Goal: Task Accomplishment & Management: Manage account settings

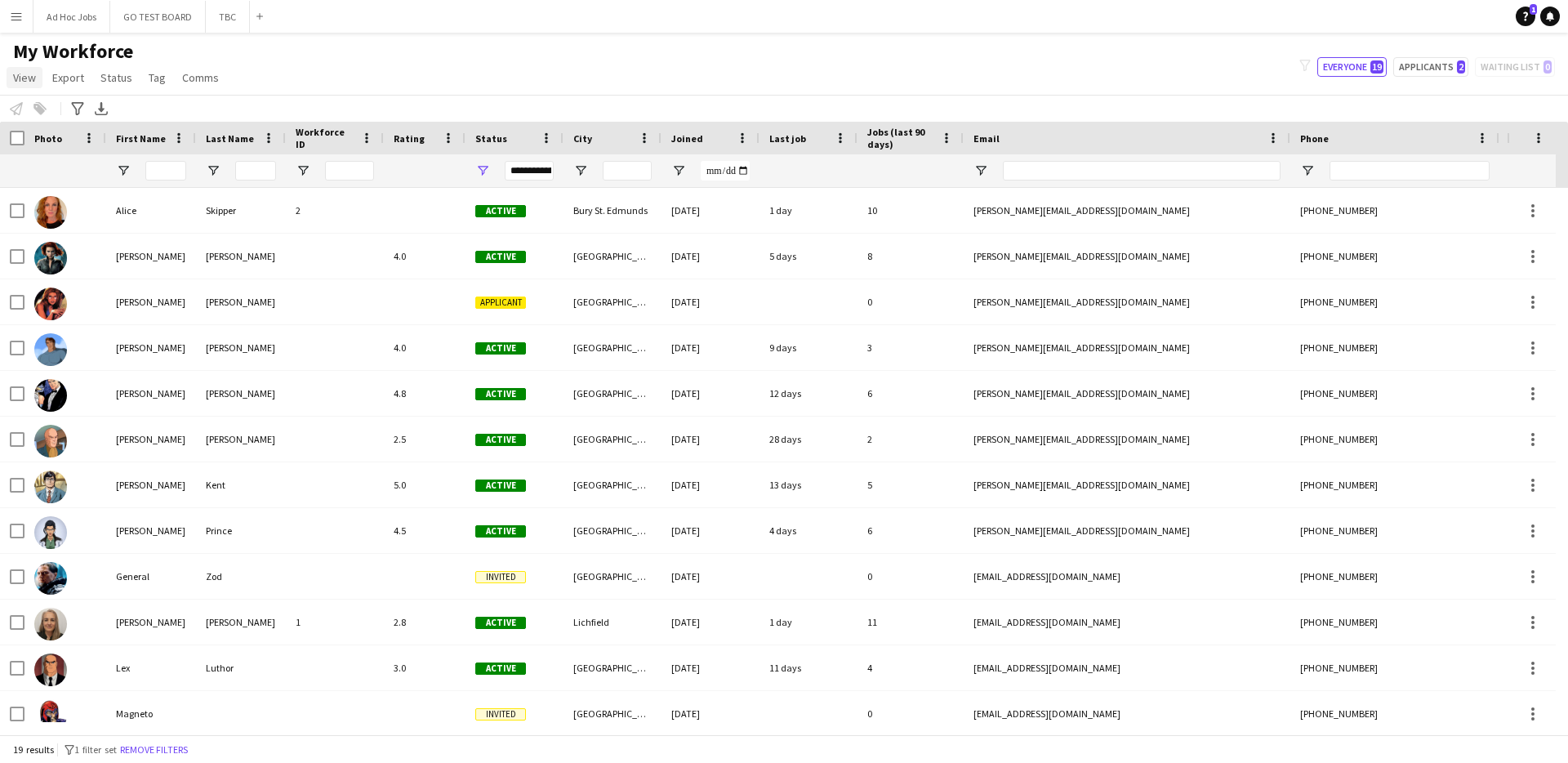
click at [25, 80] on span "View" at bounding box center [24, 77] width 23 height 15
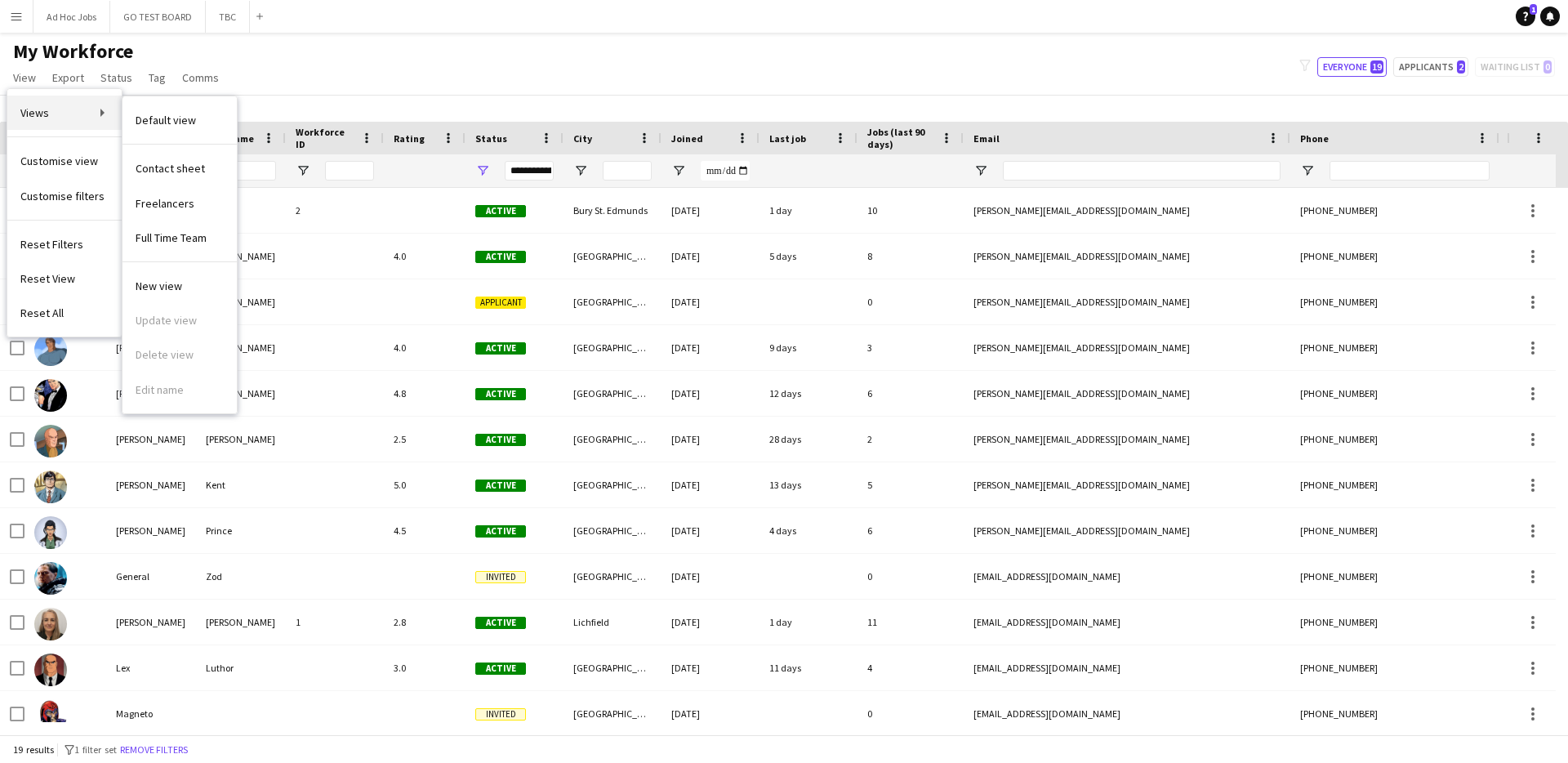
click at [74, 115] on link "Views" at bounding box center [65, 113] width 115 height 35
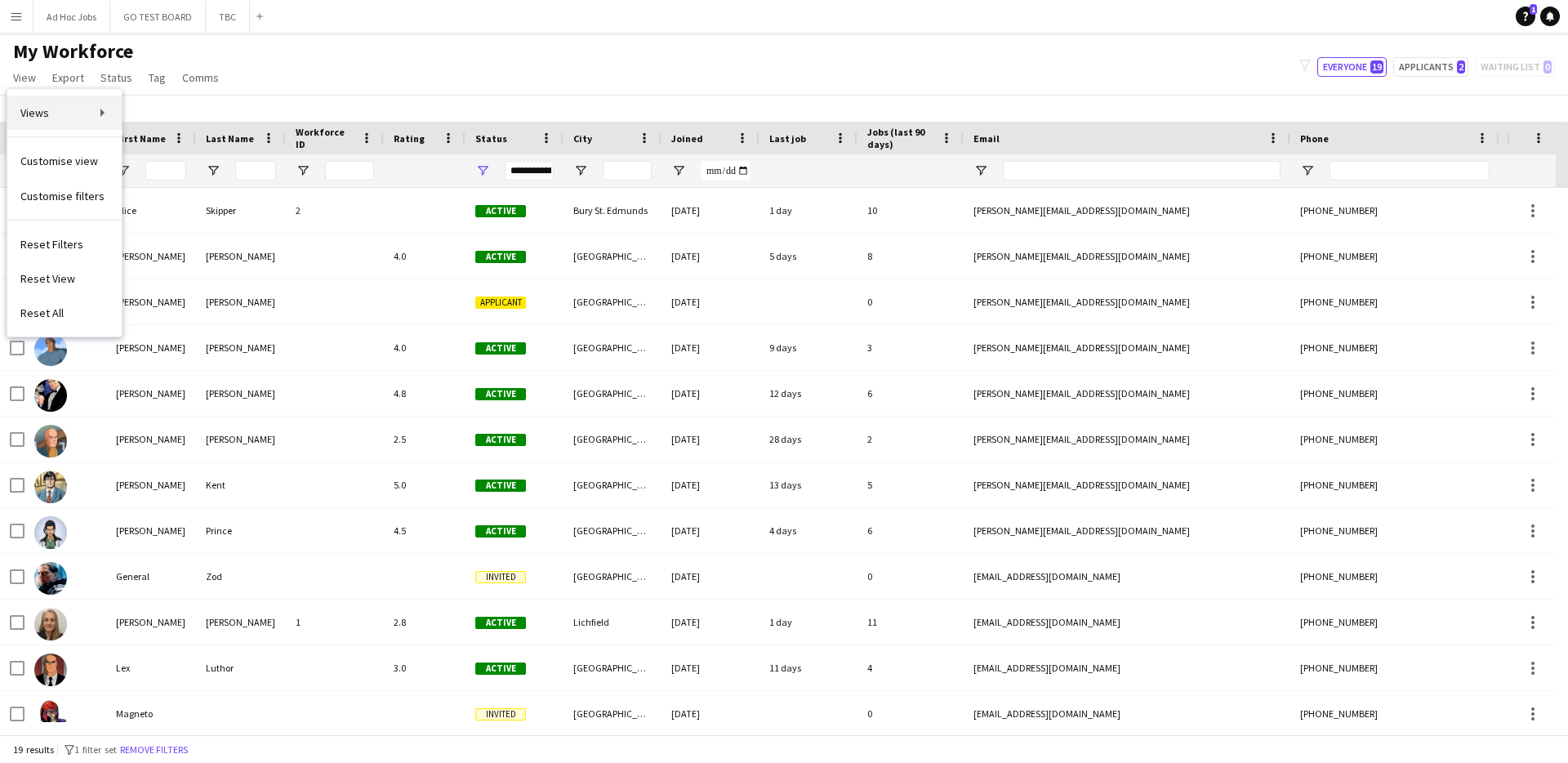
click at [73, 115] on link "Views" at bounding box center [65, 113] width 115 height 35
click at [23, 81] on span "View" at bounding box center [24, 77] width 23 height 15
click at [15, 14] on app-icon "Menu" at bounding box center [16, 16] width 13 height 13
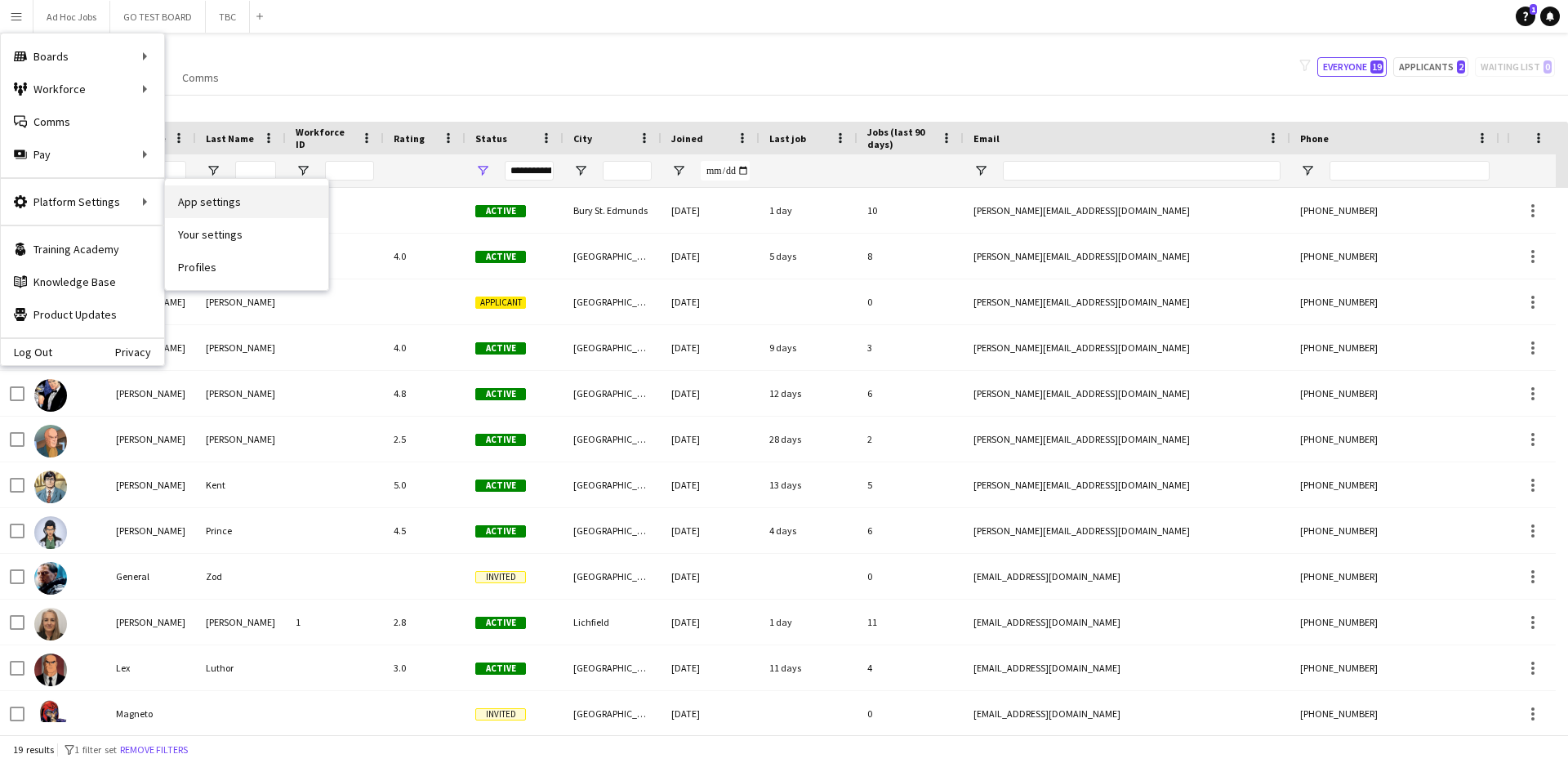
click at [227, 205] on link "App settings" at bounding box center [246, 202] width 164 height 33
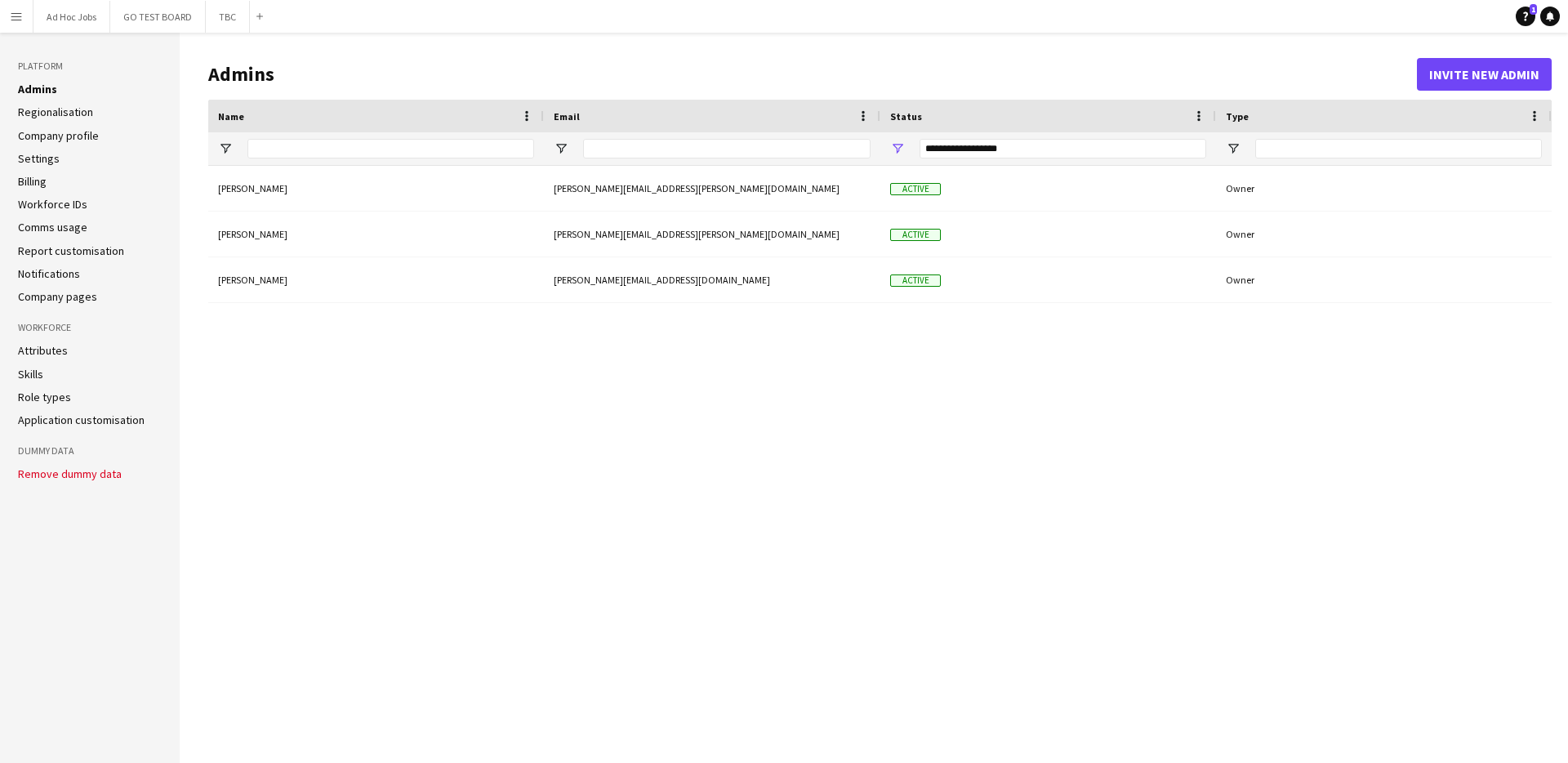
click at [47, 203] on link "Workforce IDs" at bounding box center [53, 205] width 69 height 15
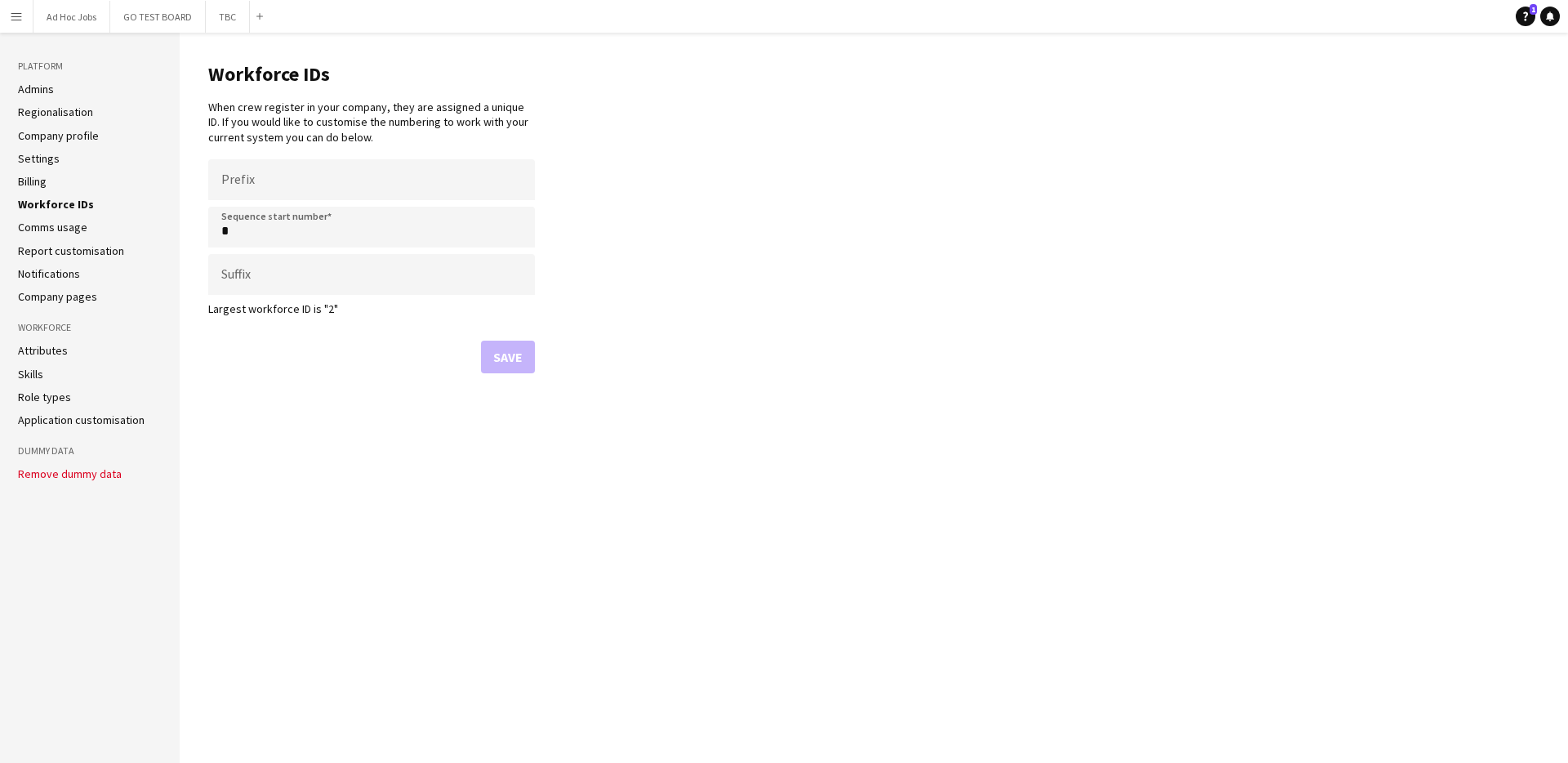
click at [44, 80] on aside "Platform Admins Regionalisation Company profile Settings Billing Workforce IDs …" at bounding box center [90, 397] width 180 height 730
click at [15, 15] on app-icon "Menu" at bounding box center [16, 16] width 13 height 13
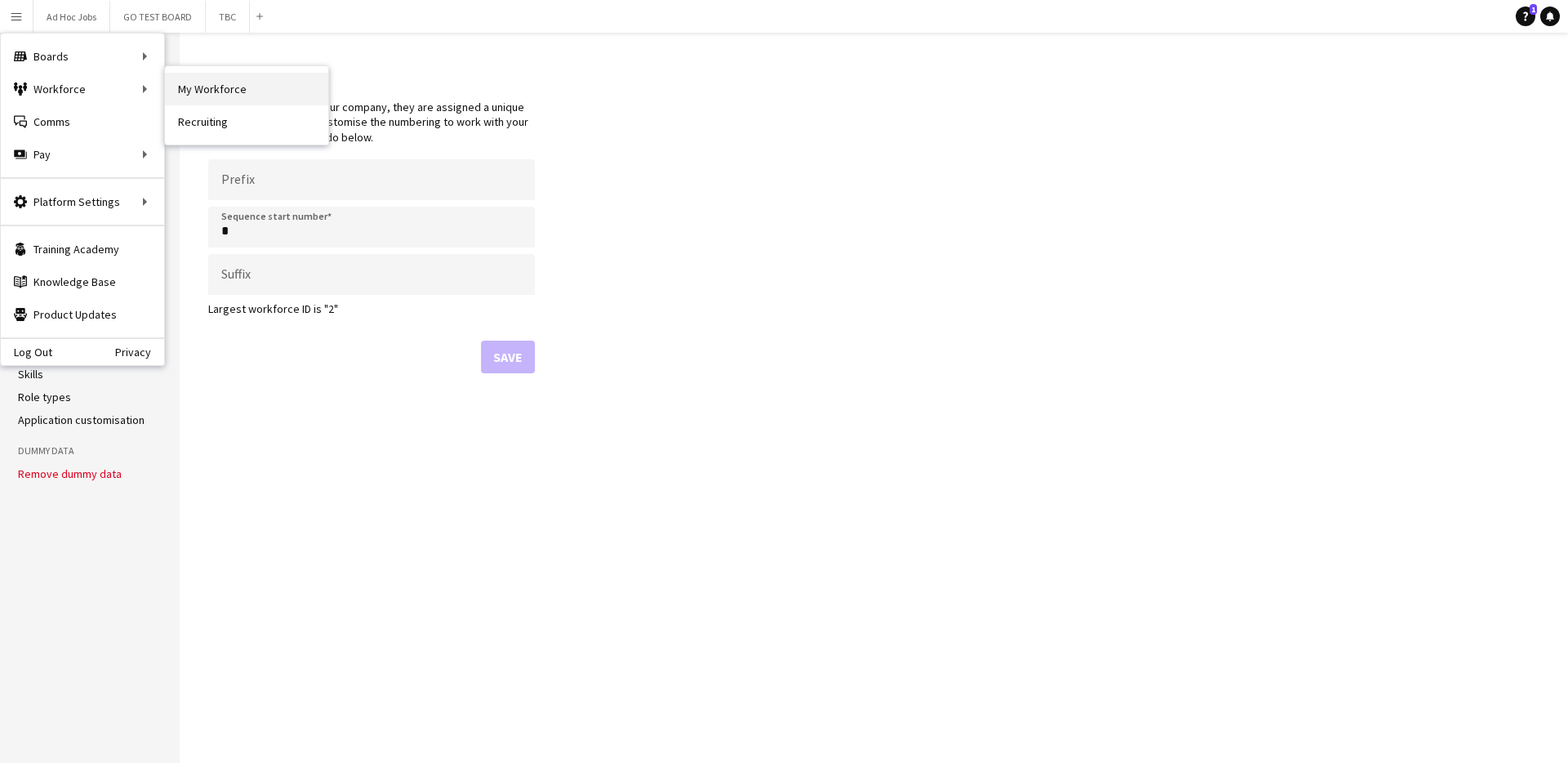
click at [189, 87] on link "My Workforce" at bounding box center [246, 89] width 164 height 33
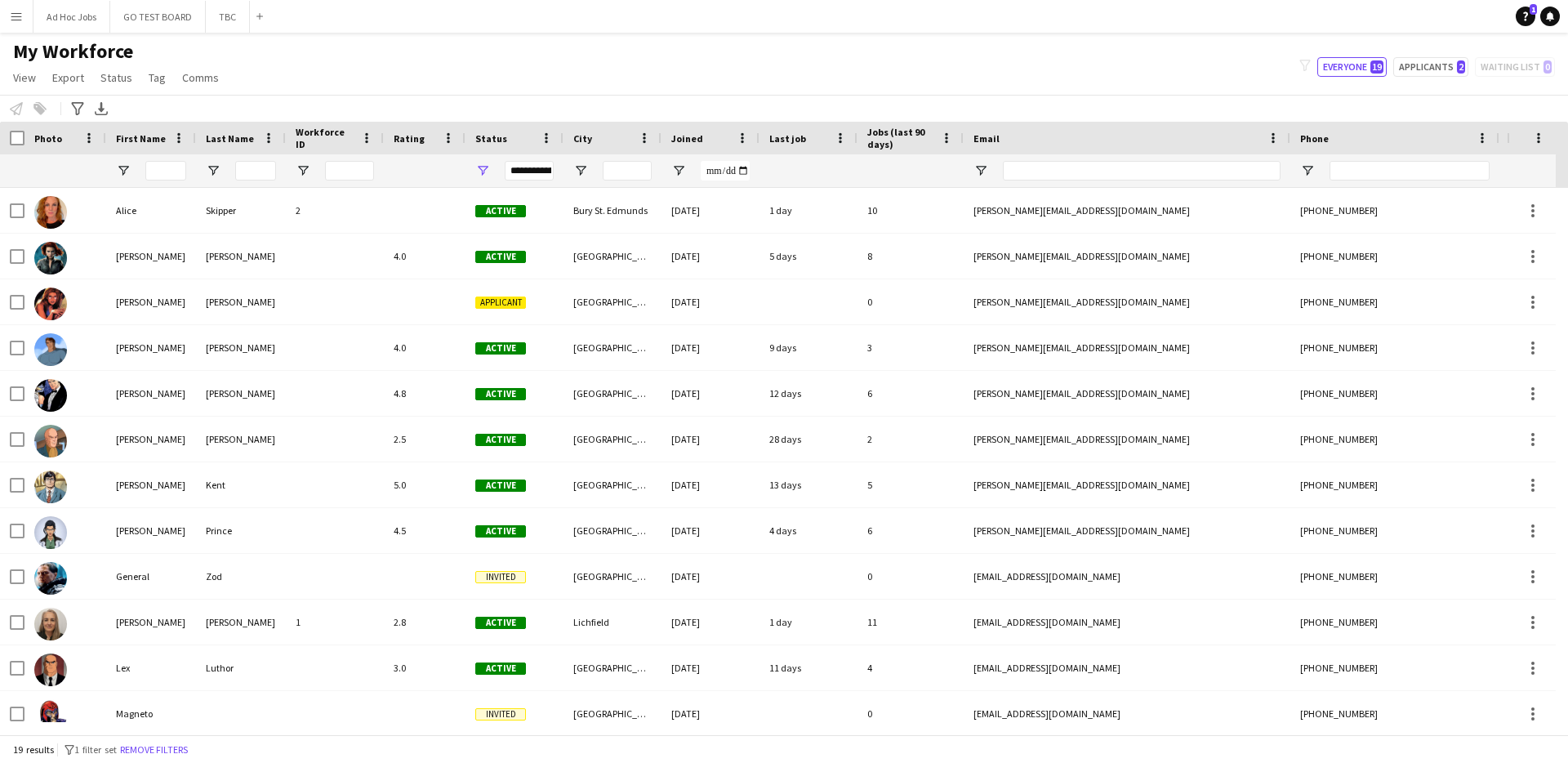
click at [15, 21] on app-icon "Menu" at bounding box center [16, 16] width 13 height 13
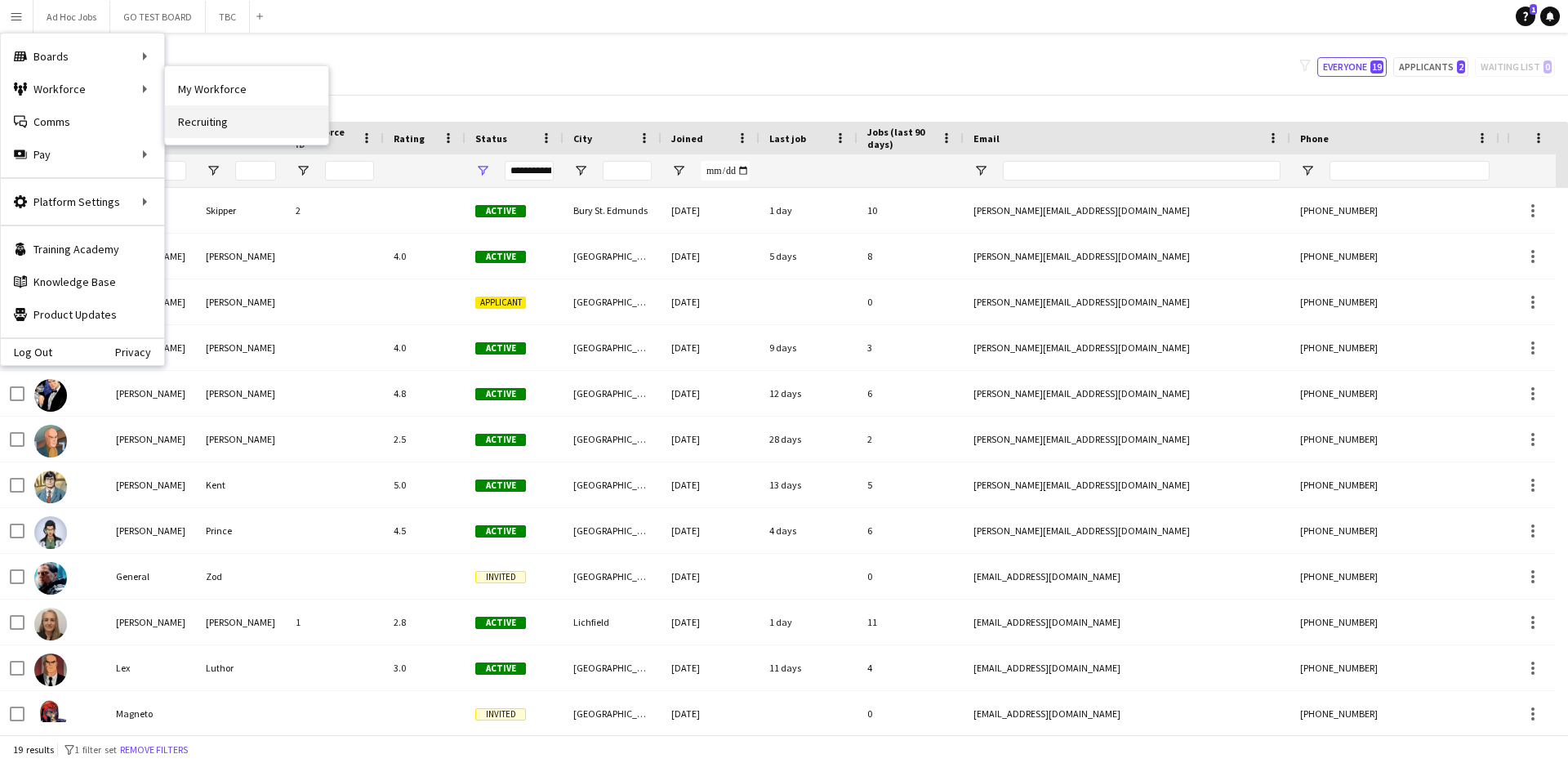
click at [235, 131] on link "Recruiting" at bounding box center [246, 122] width 164 height 33
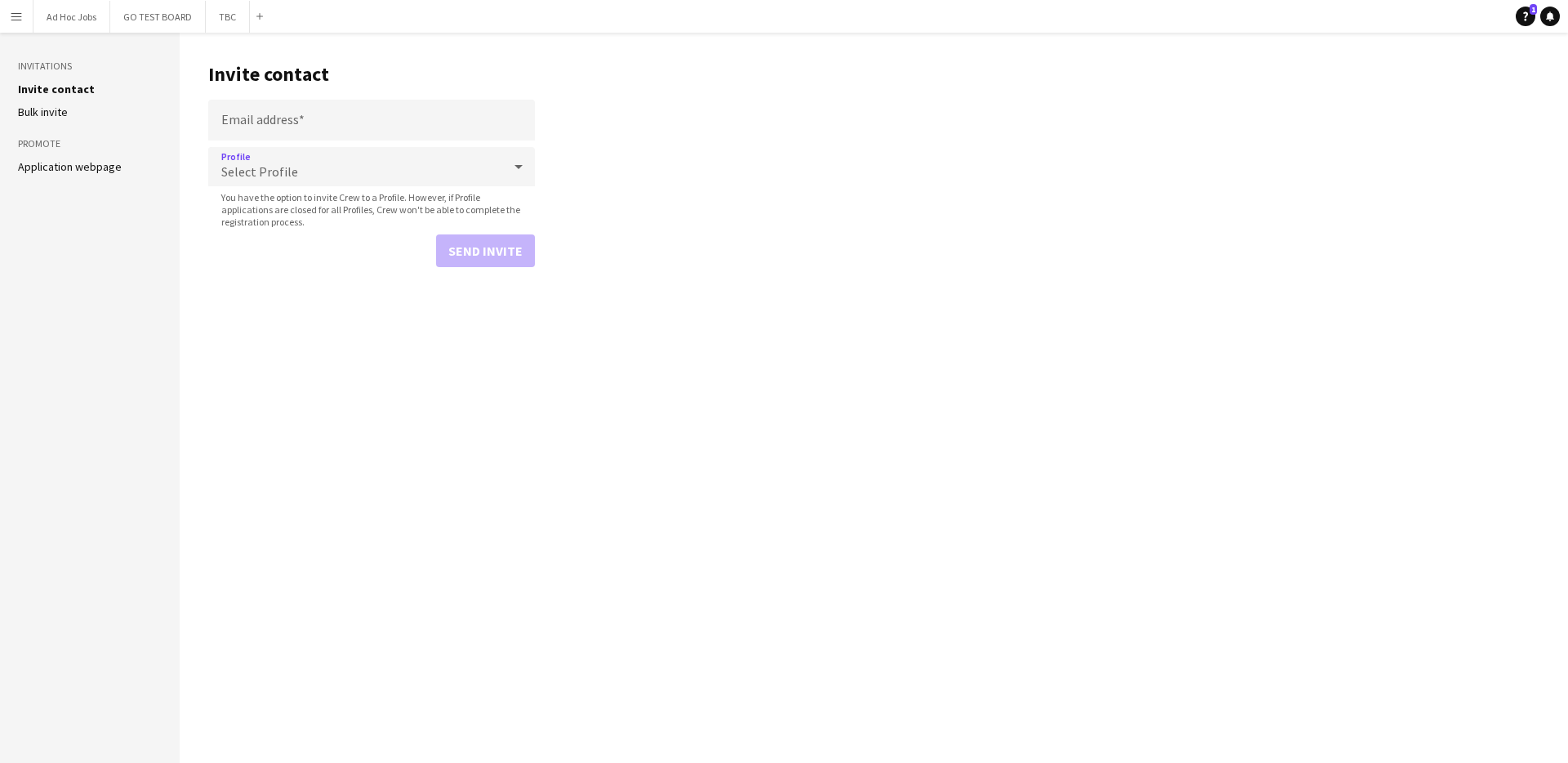
click at [519, 166] on icon at bounding box center [518, 166] width 8 height 4
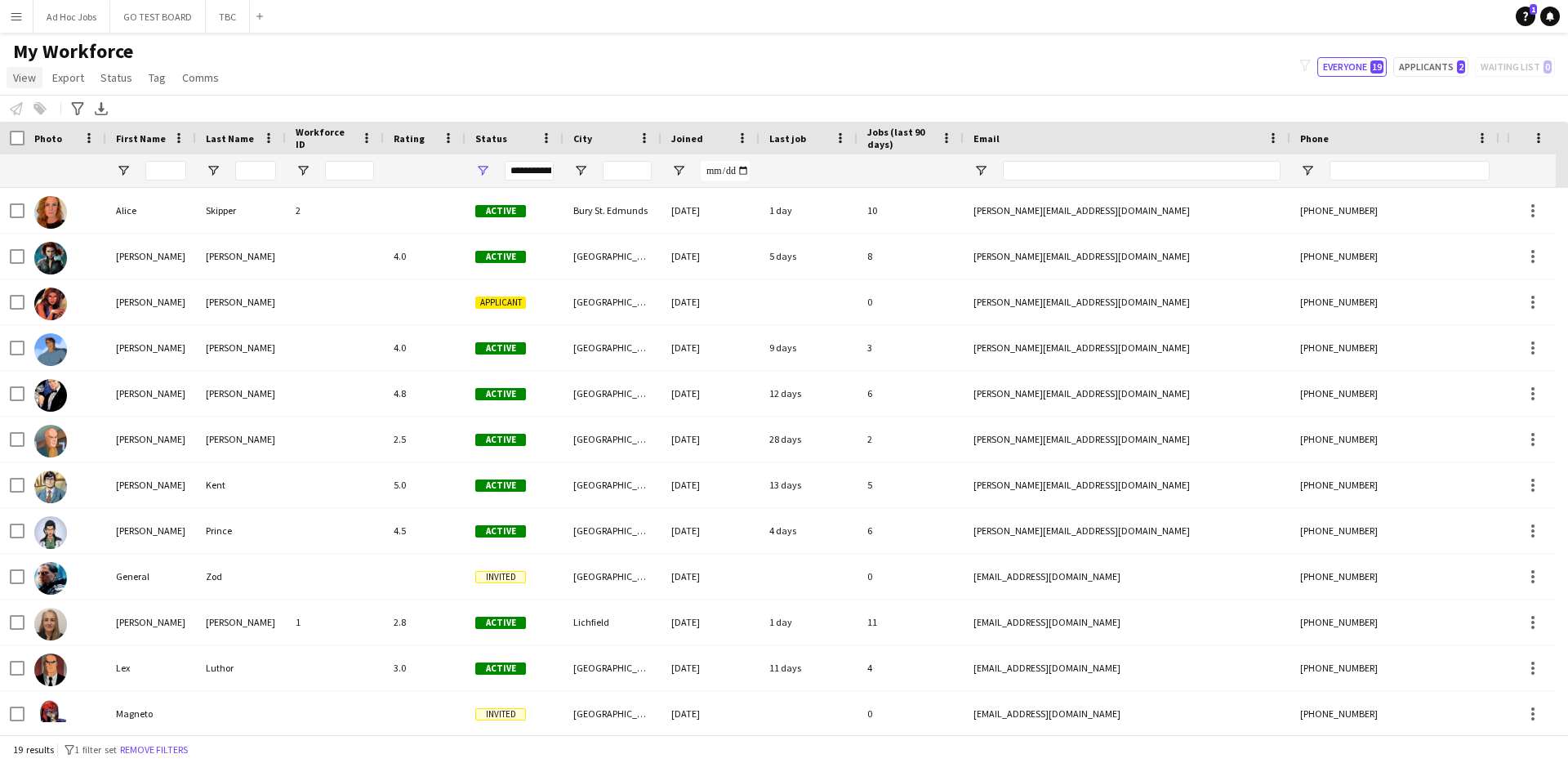
click at [28, 76] on span "View" at bounding box center [24, 77] width 23 height 15
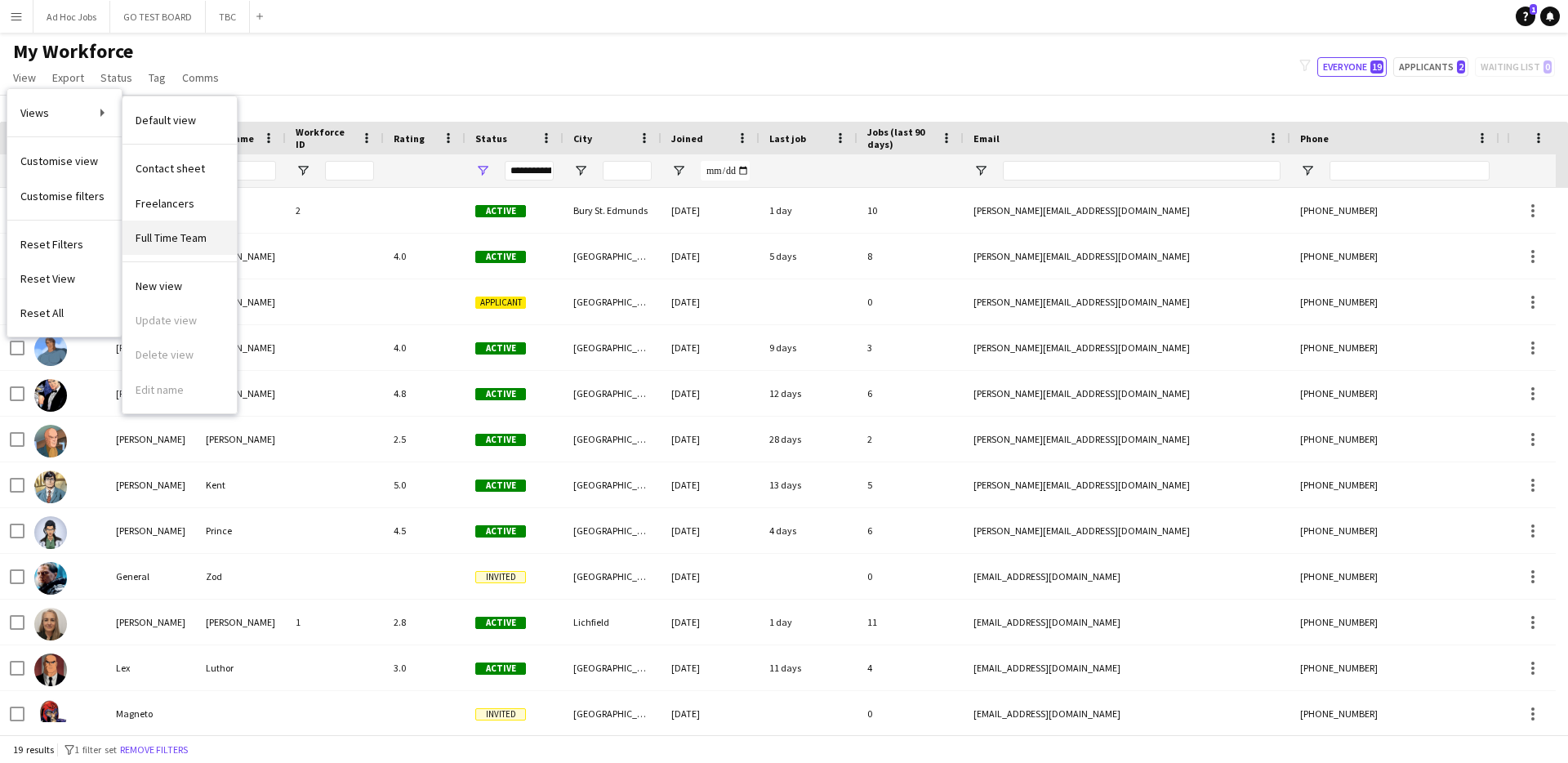
click at [165, 243] on span "Full Time Team" at bounding box center [171, 237] width 71 height 15
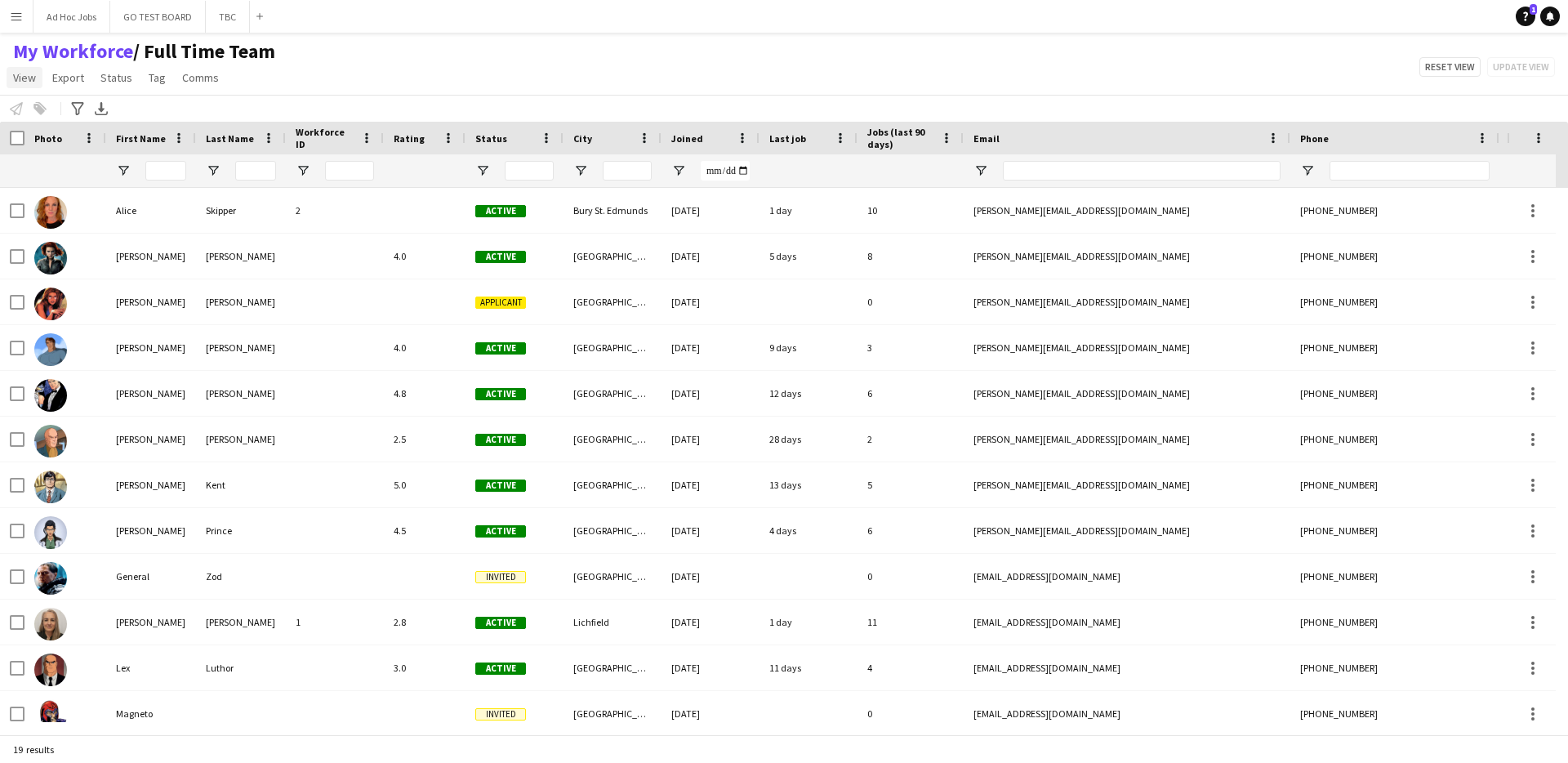
click at [28, 80] on span "View" at bounding box center [24, 77] width 23 height 15
click at [75, 166] on span "Customise view" at bounding box center [58, 161] width 77 height 15
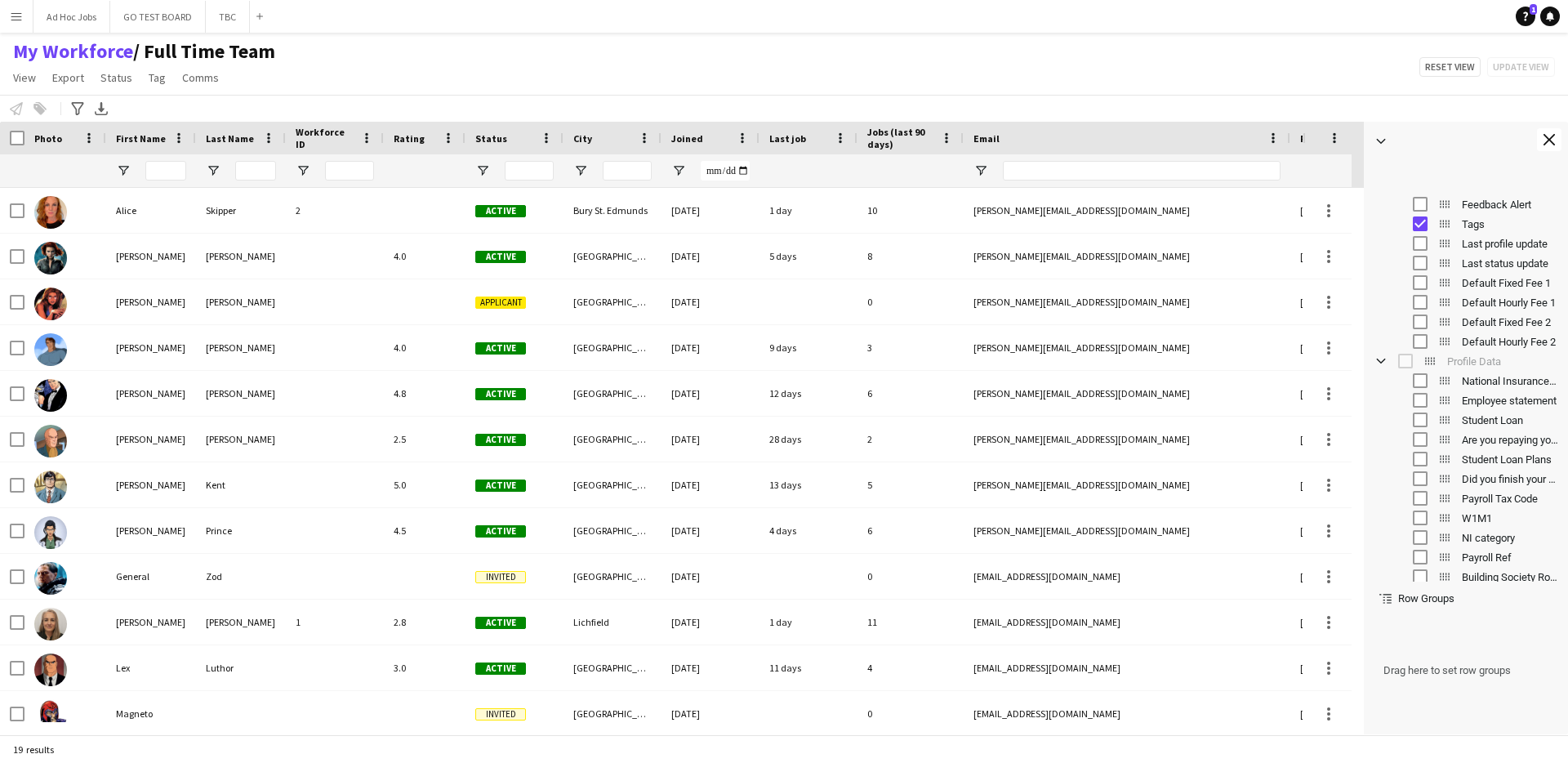
scroll to position [524, 0]
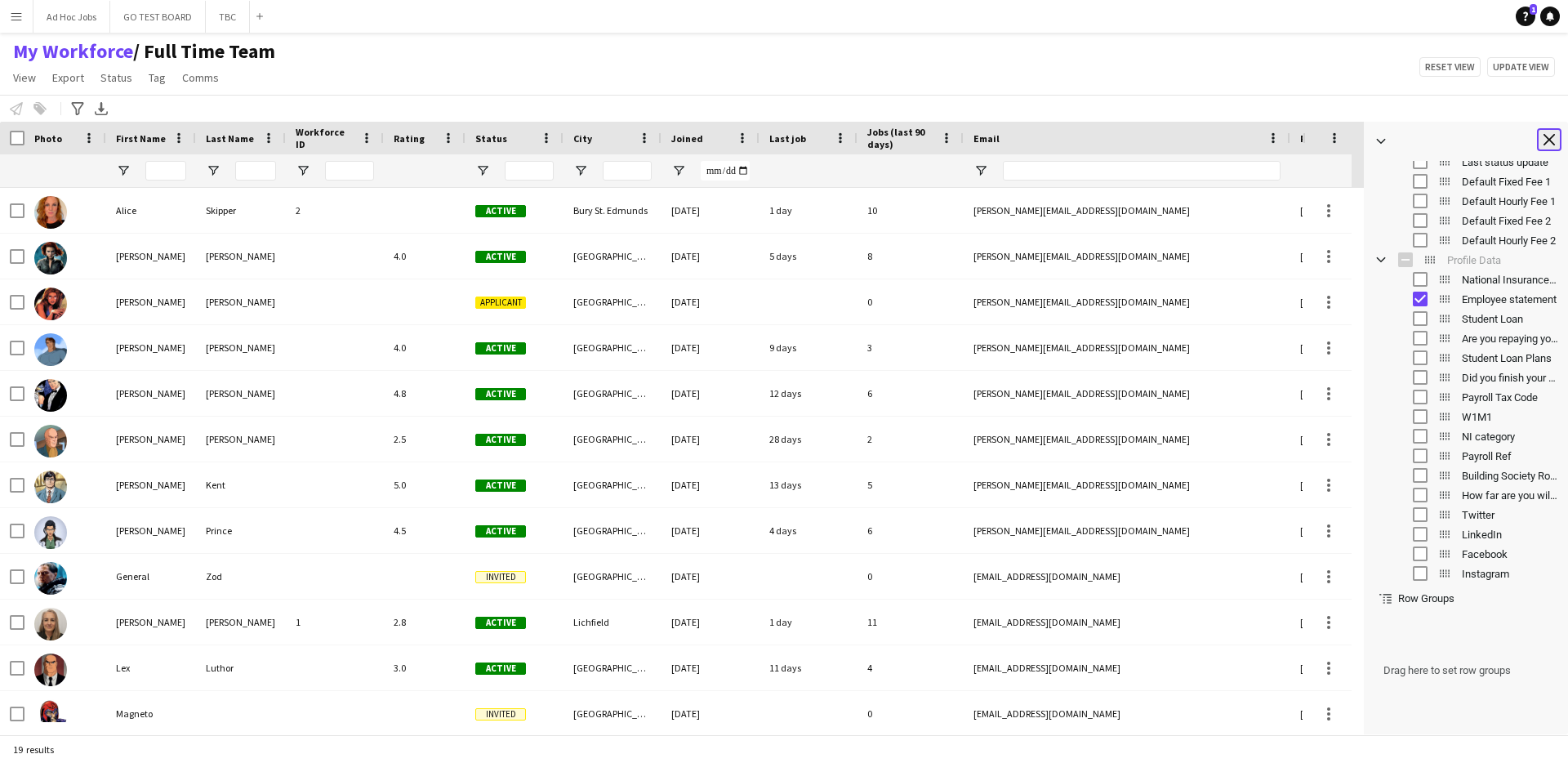
click at [1546, 141] on app-icon "Close tool panel" at bounding box center [1549, 139] width 12 height 12
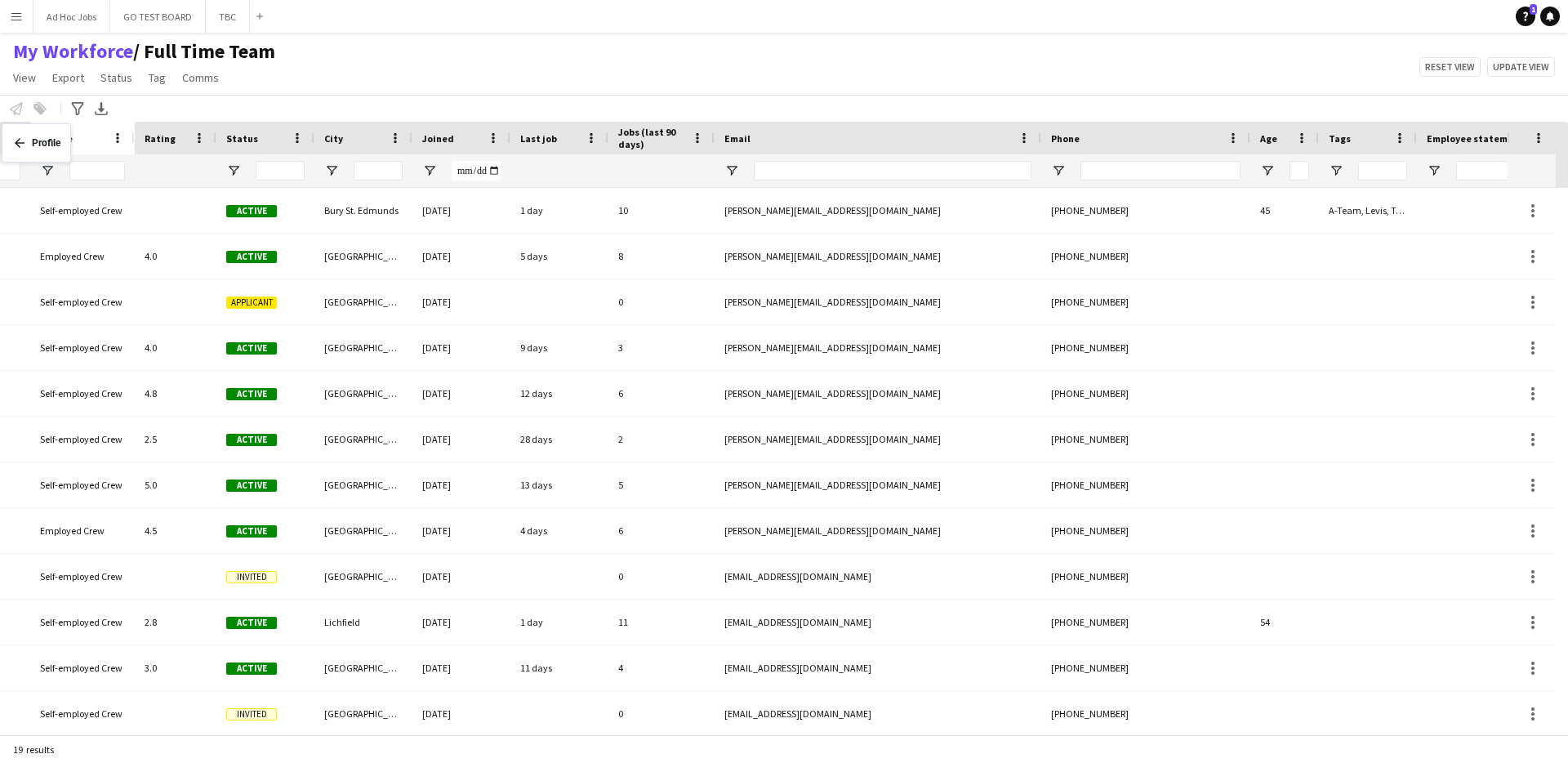
scroll to position [0, 0]
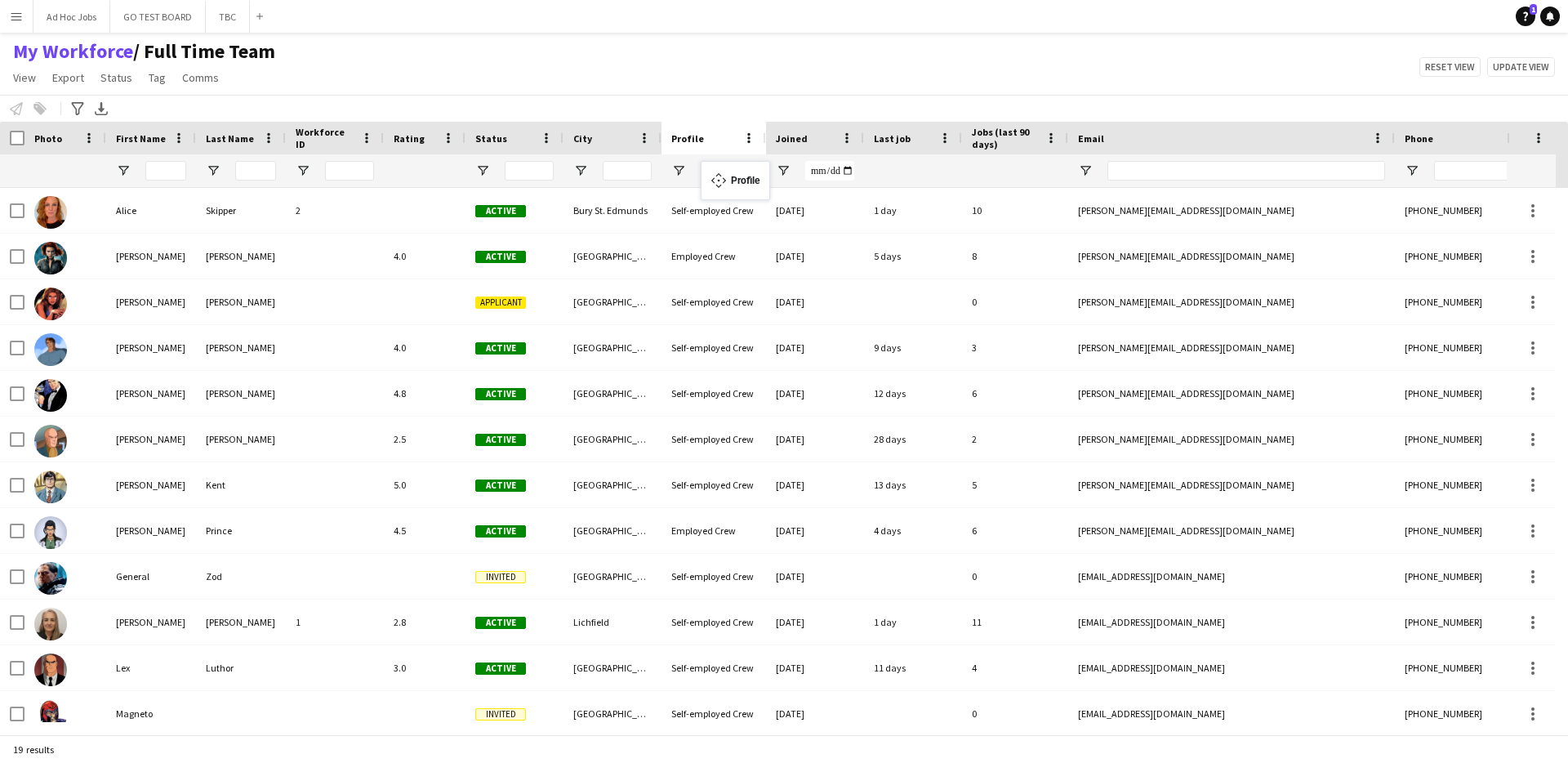
drag, startPoint x: 1105, startPoint y: 141, endPoint x: 709, endPoint y: 171, distance: 397.1
click at [682, 171] on span "Open Filter Menu" at bounding box center [678, 171] width 15 height 15
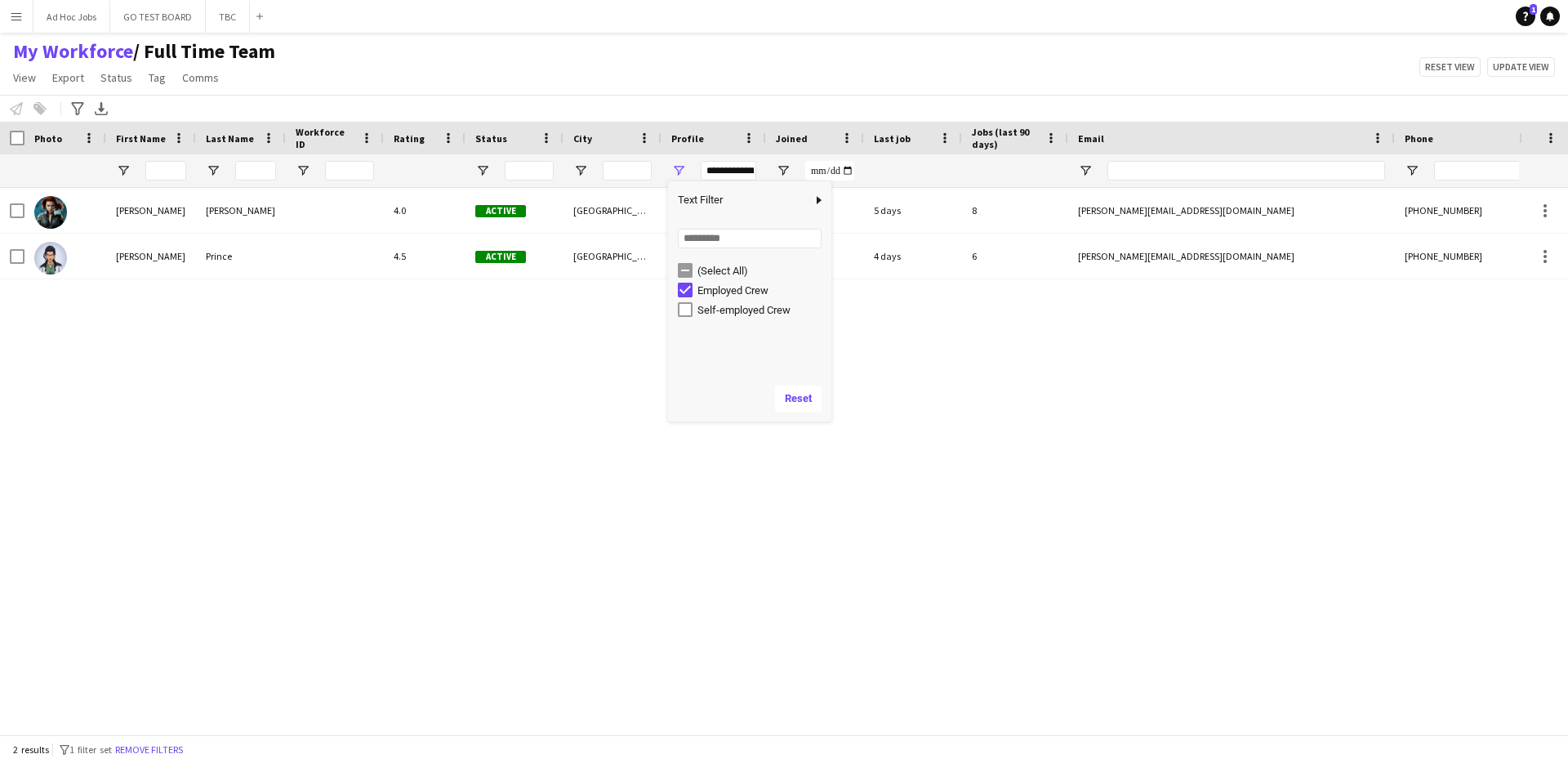
click at [953, 368] on div "[PERSON_NAME] 4.0 Active [GEOGRAPHIC_DATA] [DATE] 5 days 8 [PERSON_NAME][EMAIL_…" at bounding box center [759, 456] width 1519 height 535
click at [74, 109] on icon "Advanced filters" at bounding box center [77, 108] width 13 height 13
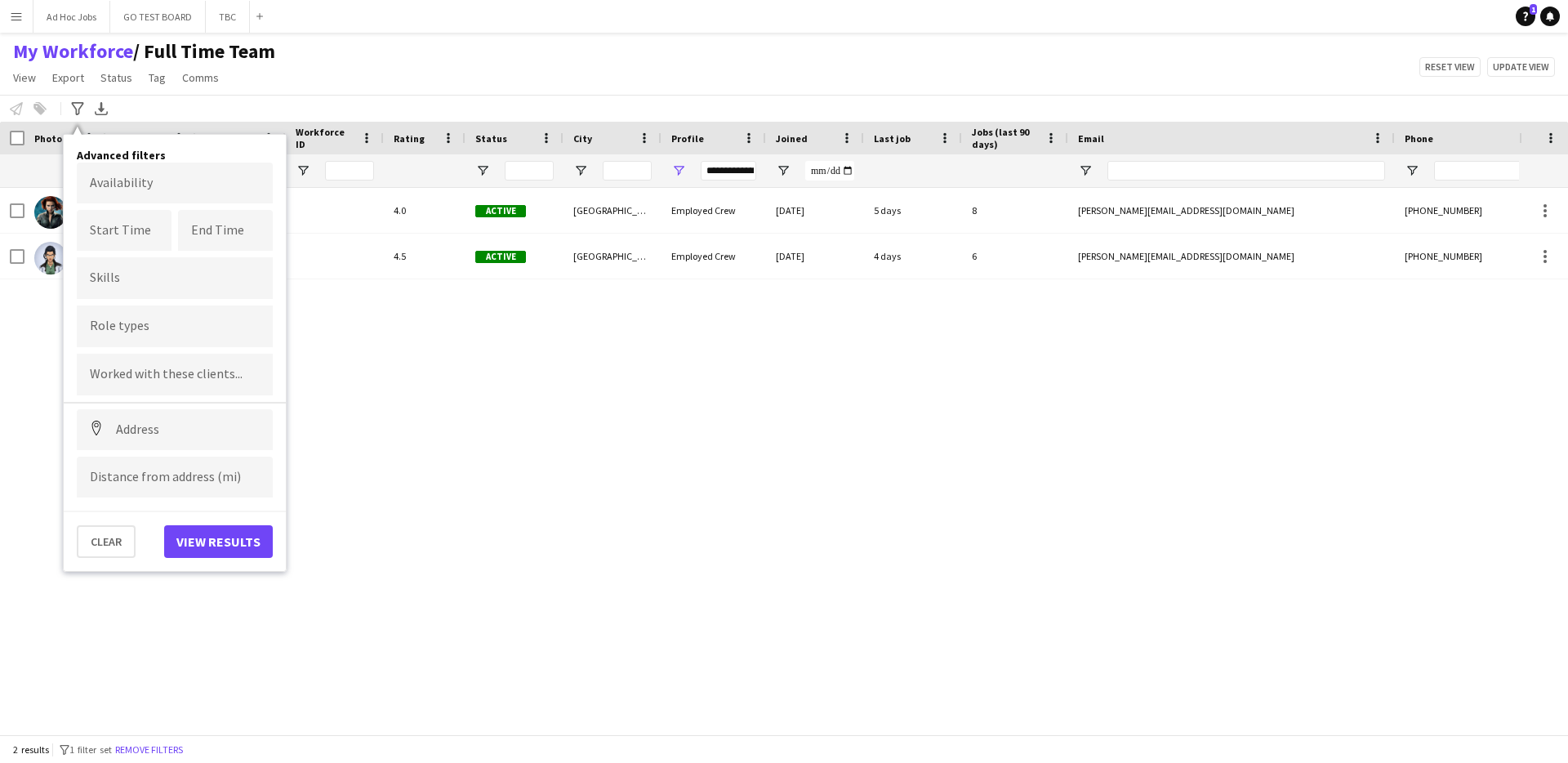
click at [441, 381] on div "[PERSON_NAME] 4.0 Active [GEOGRAPHIC_DATA] [DATE] 5 days 8 [PERSON_NAME][EMAIL_…" at bounding box center [759, 456] width 1519 height 535
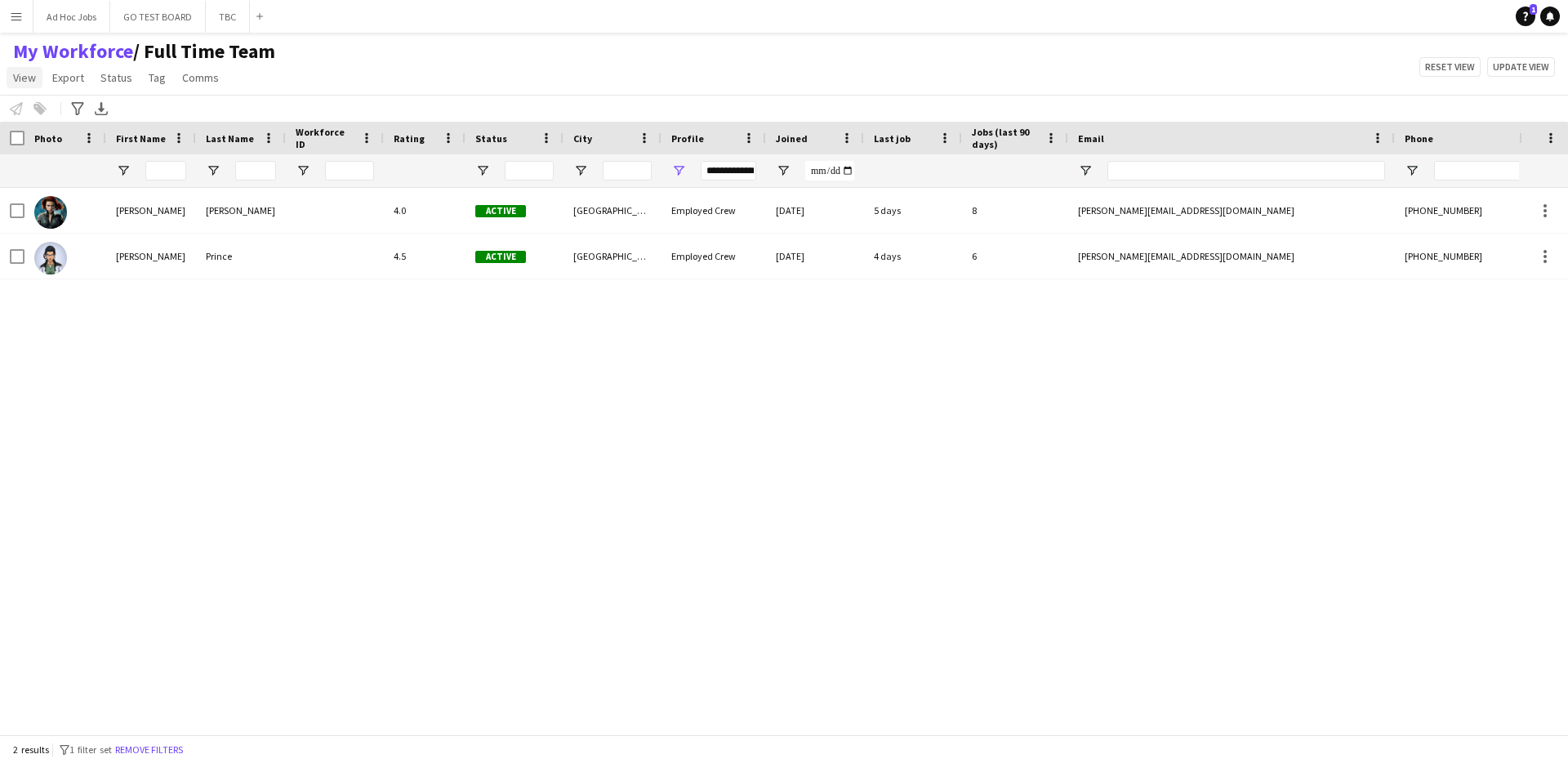
click at [23, 77] on span "View" at bounding box center [24, 77] width 23 height 15
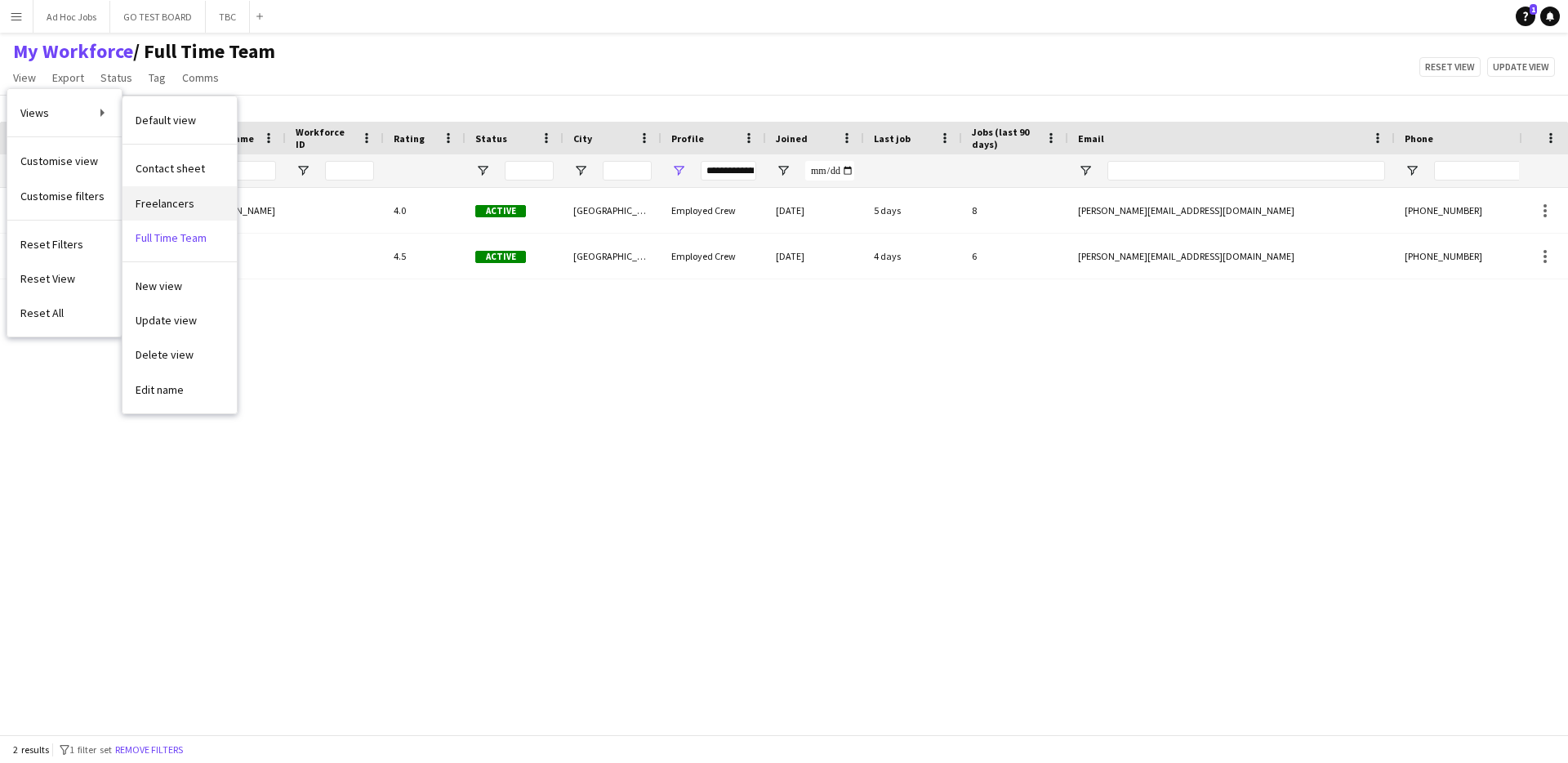
click at [184, 211] on link "Freelancers" at bounding box center [180, 204] width 115 height 35
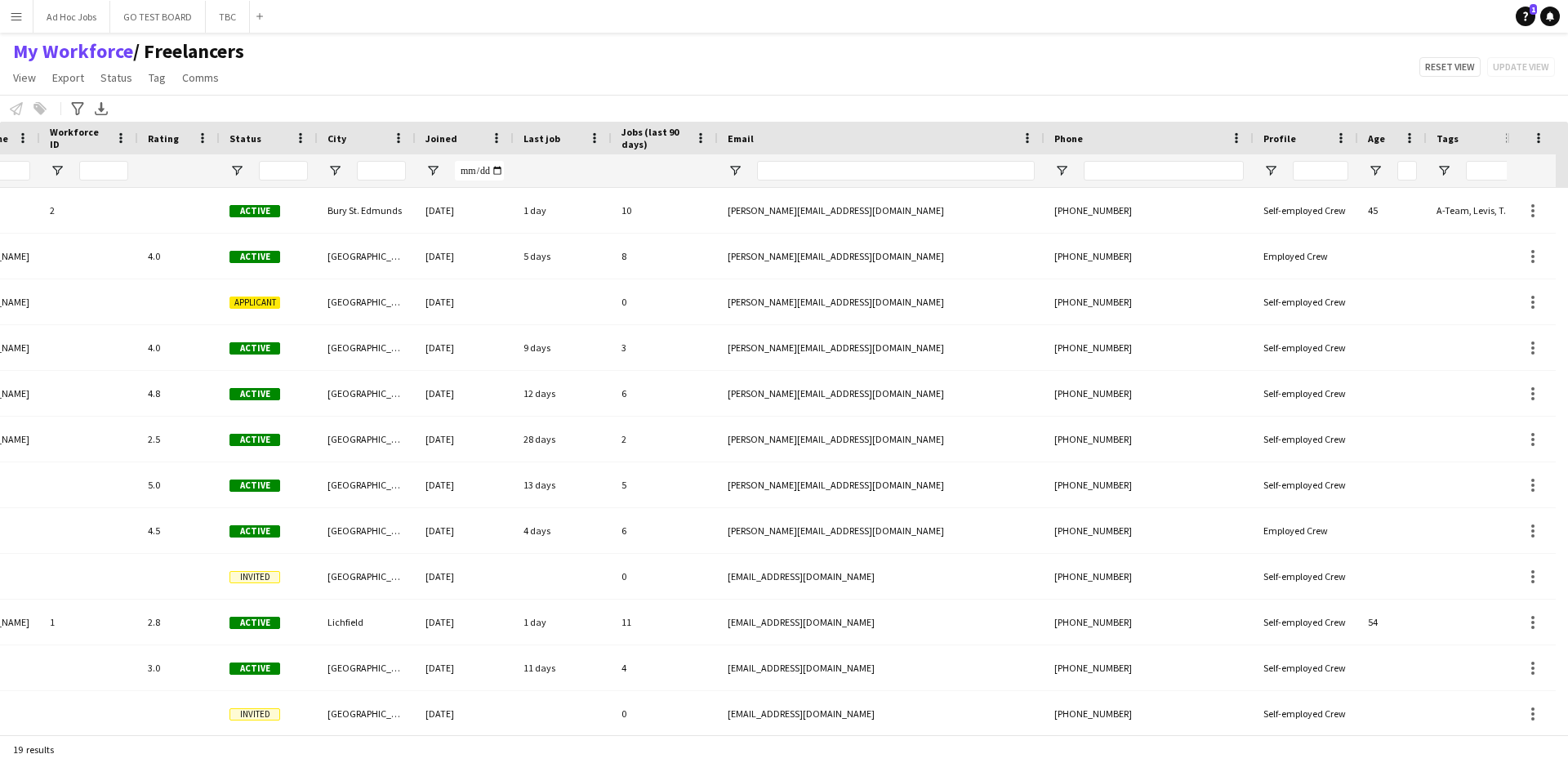
scroll to position [0, 264]
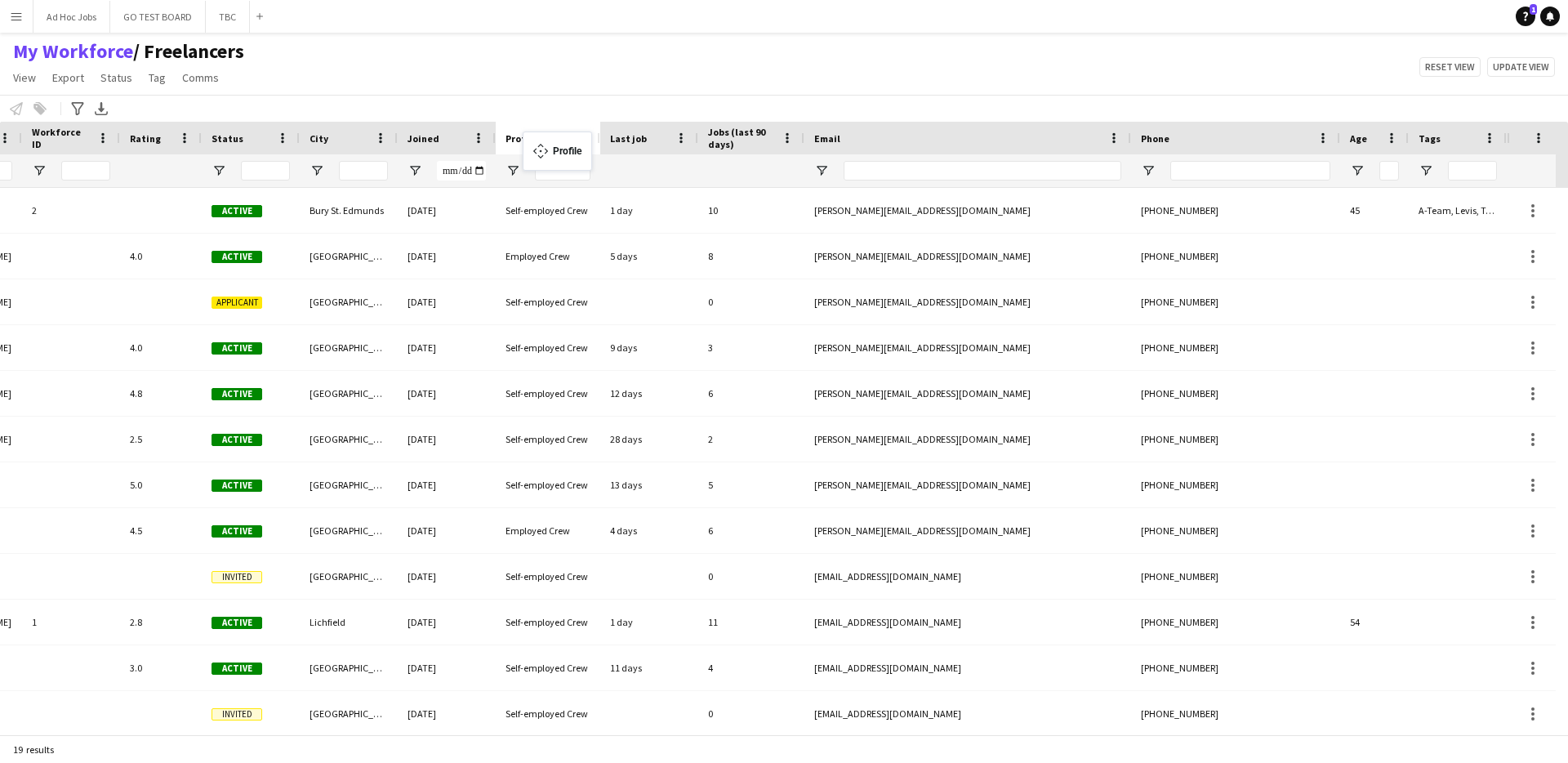
drag, startPoint x: 1270, startPoint y: 140, endPoint x: 531, endPoint y: 141, distance: 739.0
click at [16, 79] on span "View" at bounding box center [24, 77] width 23 height 15
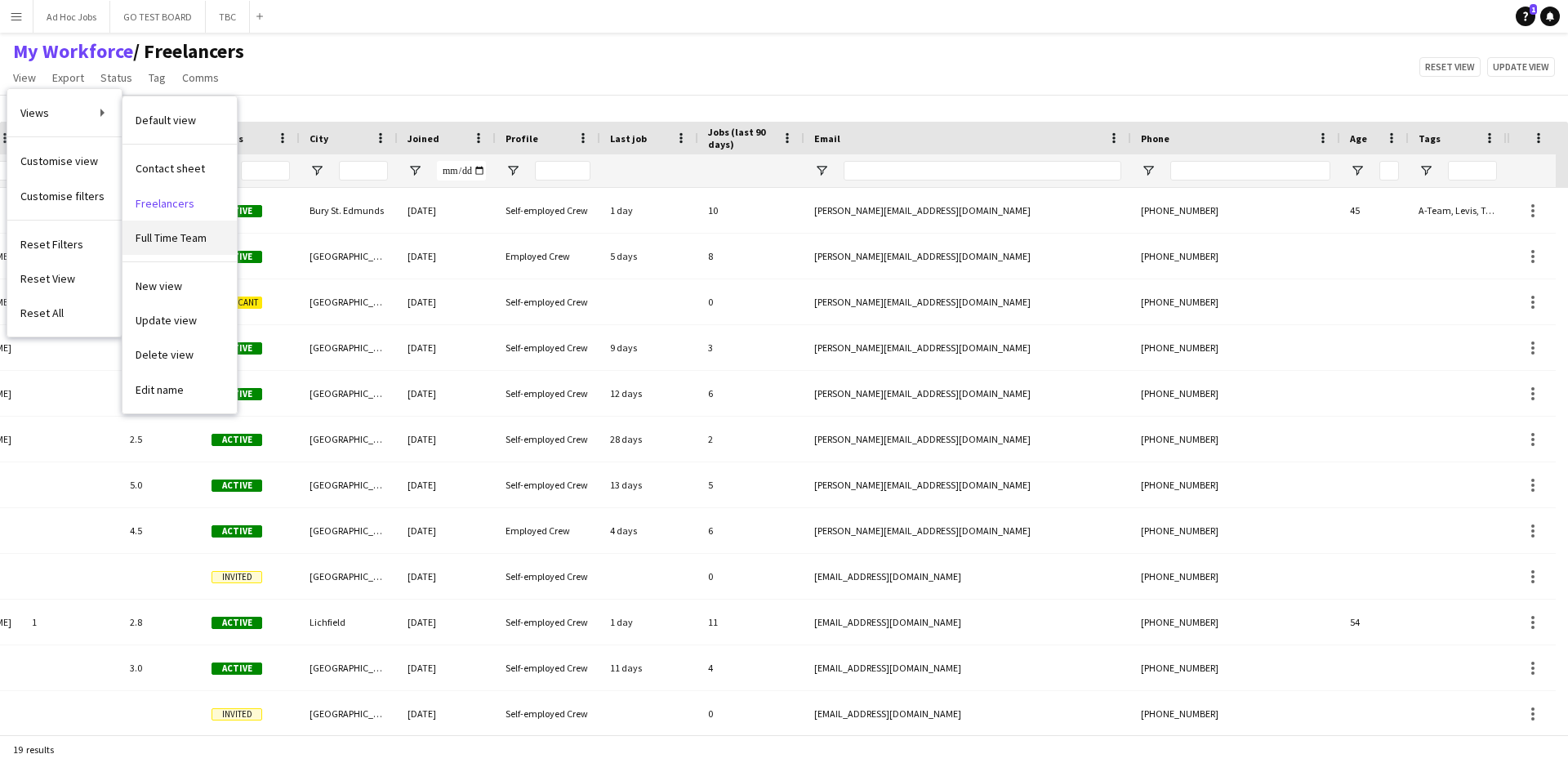
click at [181, 241] on span "Full Time Team" at bounding box center [171, 237] width 71 height 15
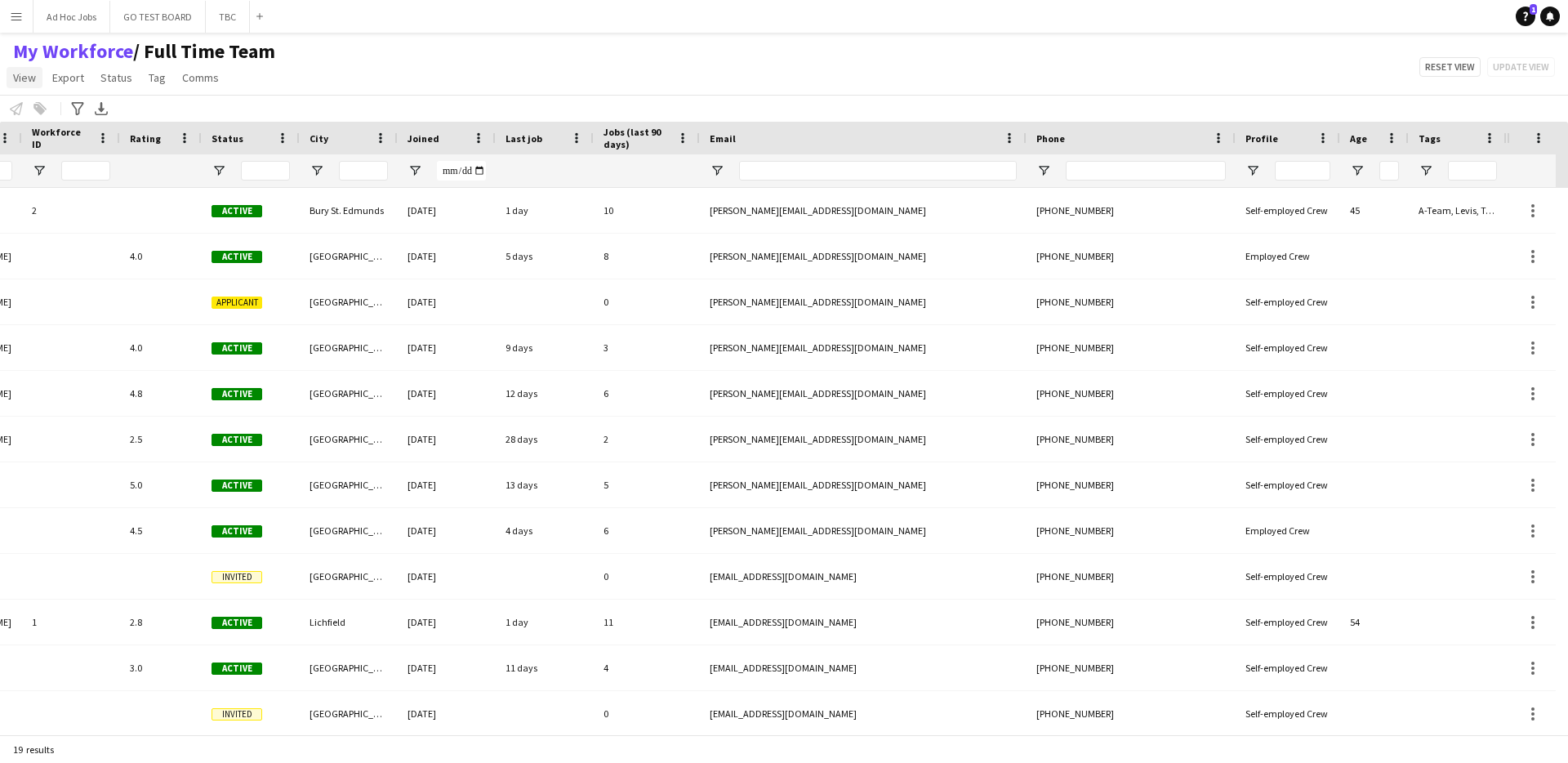
click at [21, 77] on span "View" at bounding box center [24, 77] width 23 height 15
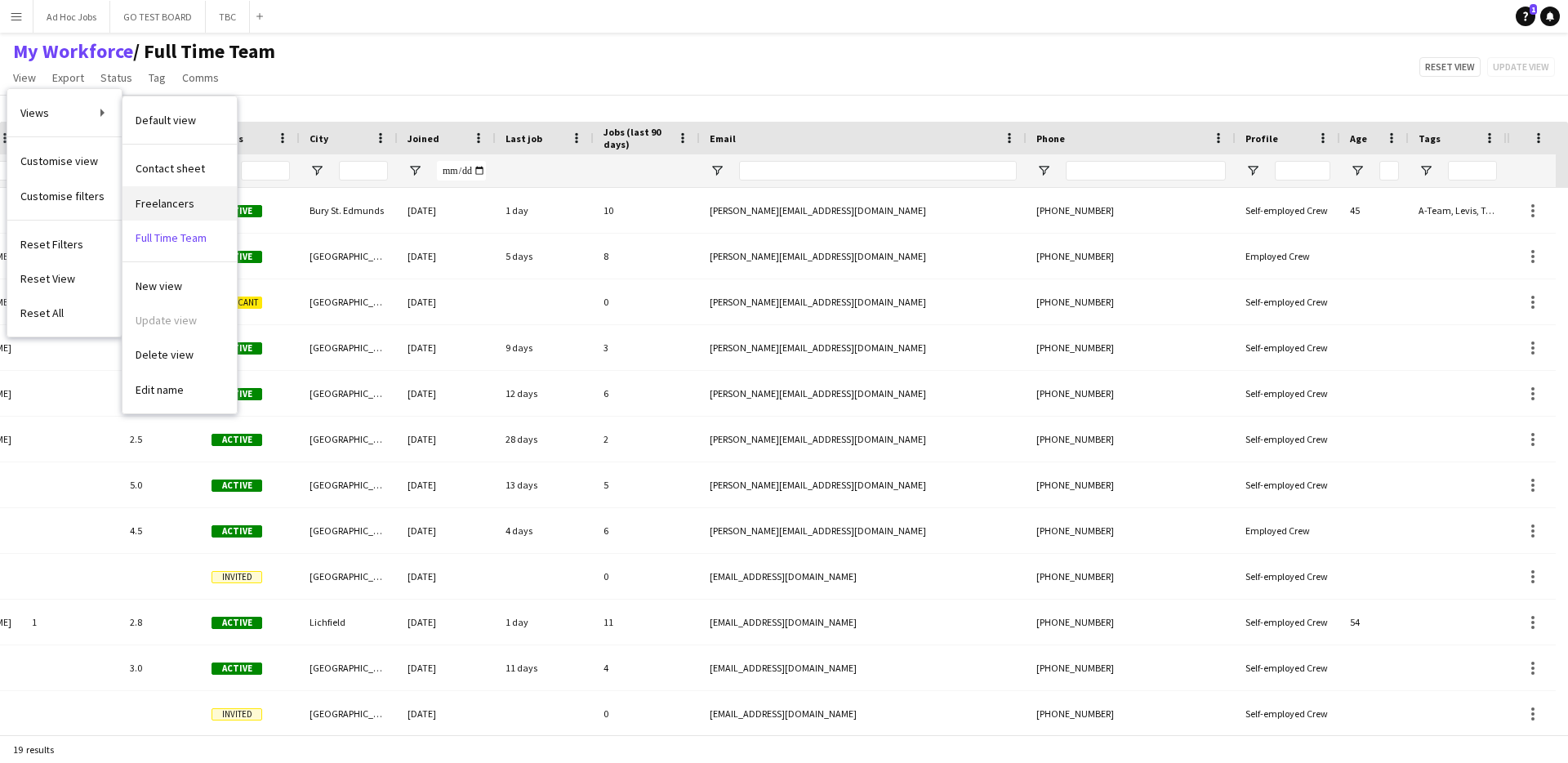
click at [187, 206] on span "Freelancers" at bounding box center [165, 204] width 59 height 15
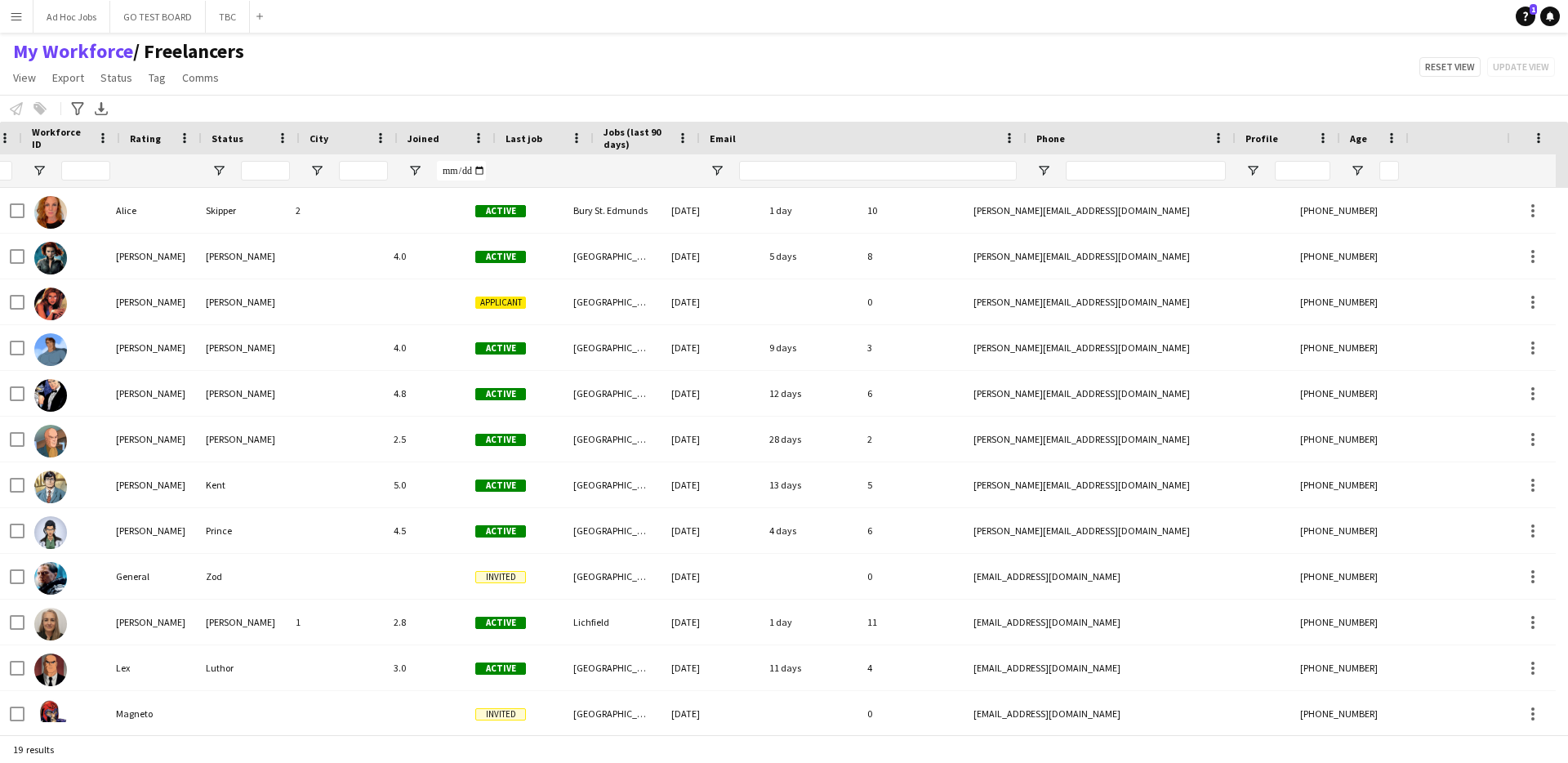
scroll to position [0, 264]
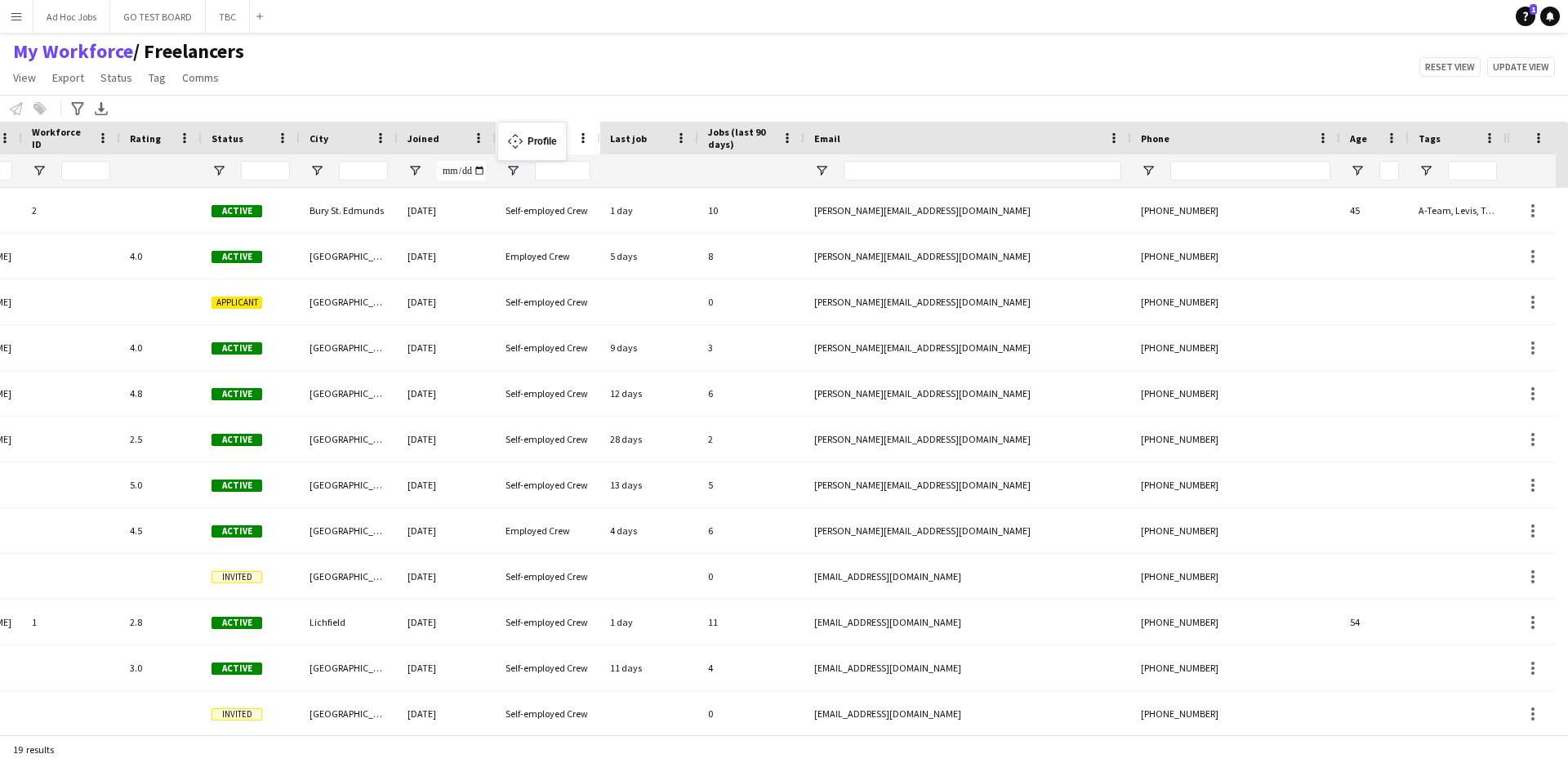
drag, startPoint x: 1282, startPoint y: 137, endPoint x: 505, endPoint y: 132, distance: 777.0
click at [1543, 64] on button "Update view" at bounding box center [1521, 67] width 68 height 20
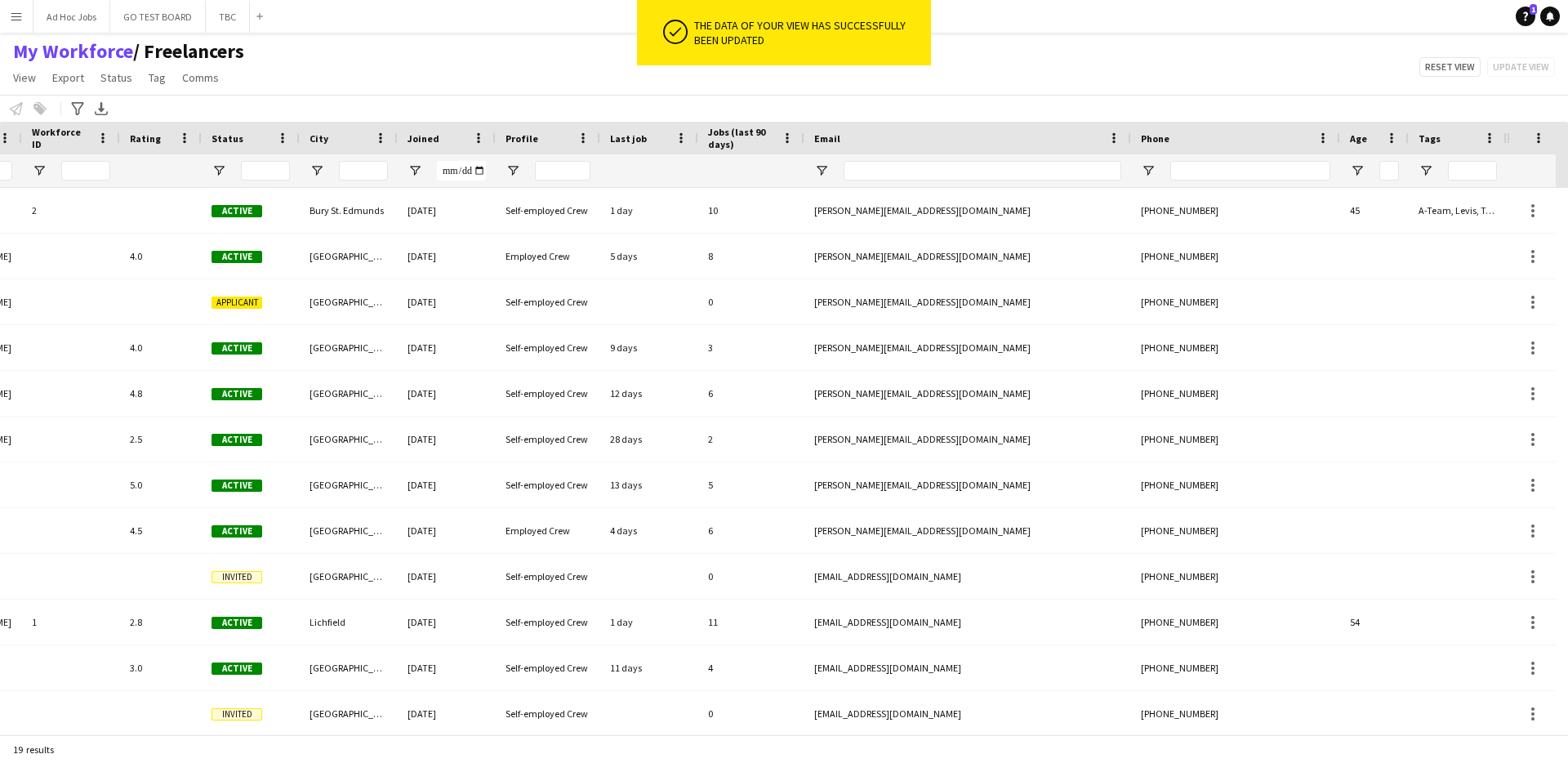
scroll to position [0, 0]
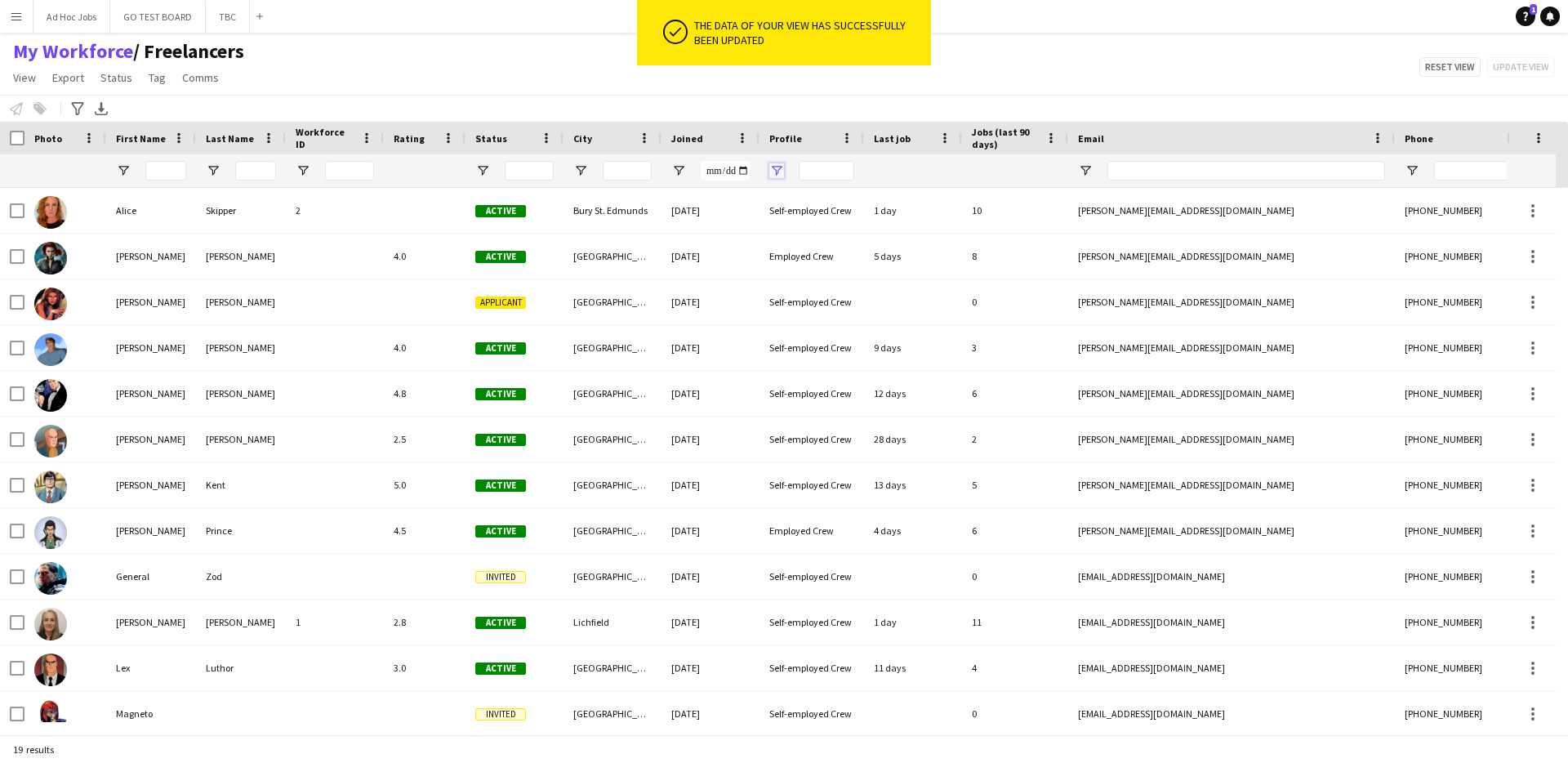
click at [777, 166] on span "Open Filter Menu" at bounding box center [776, 171] width 15 height 15
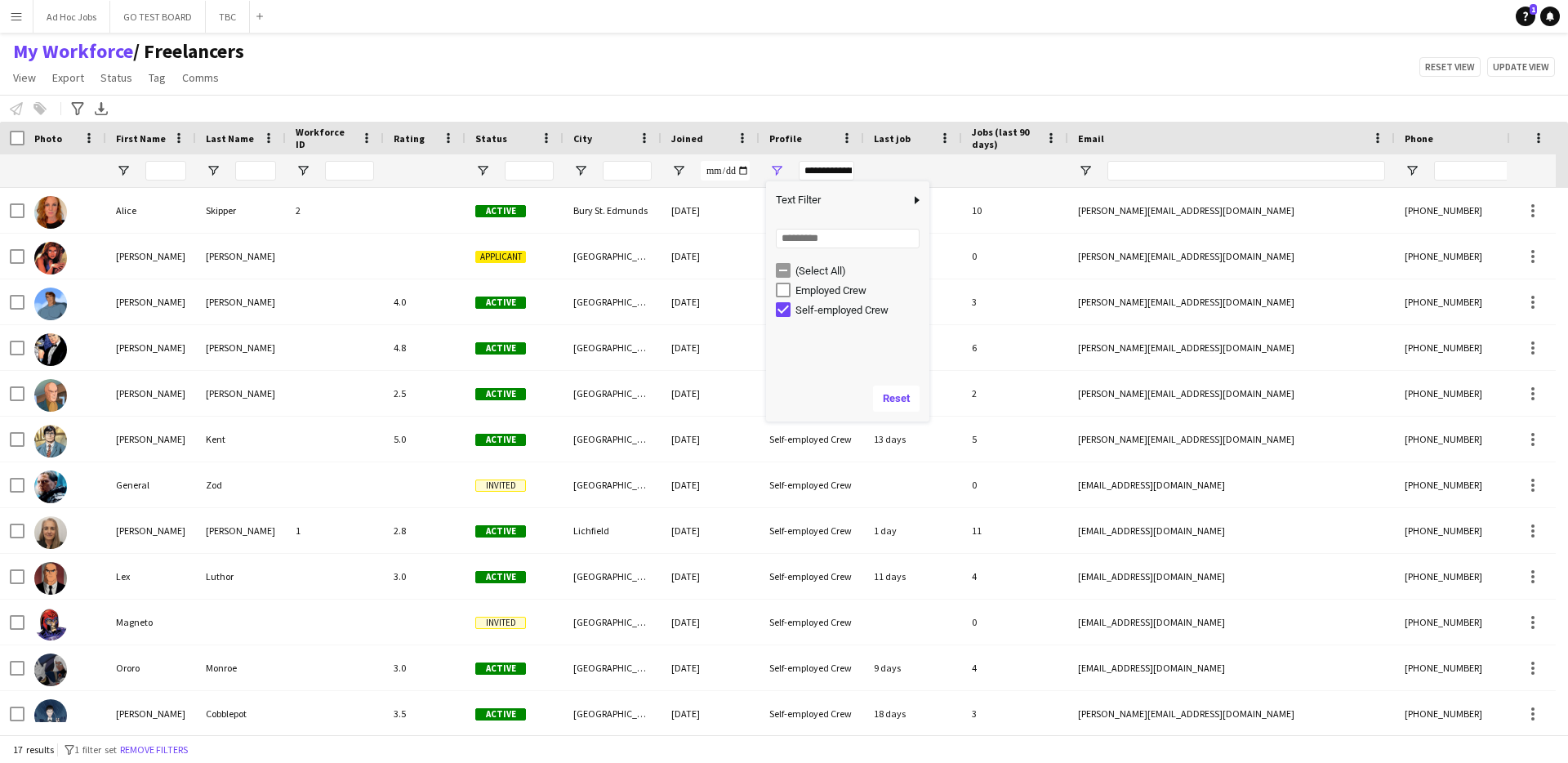
click at [1302, 75] on div "My Workforce / Freelancers View Views Default view Contact sheet Freelancers Fu…" at bounding box center [784, 66] width 1568 height 55
click at [1503, 68] on button "Update view" at bounding box center [1521, 67] width 68 height 20
click at [15, 76] on span "View" at bounding box center [24, 77] width 23 height 15
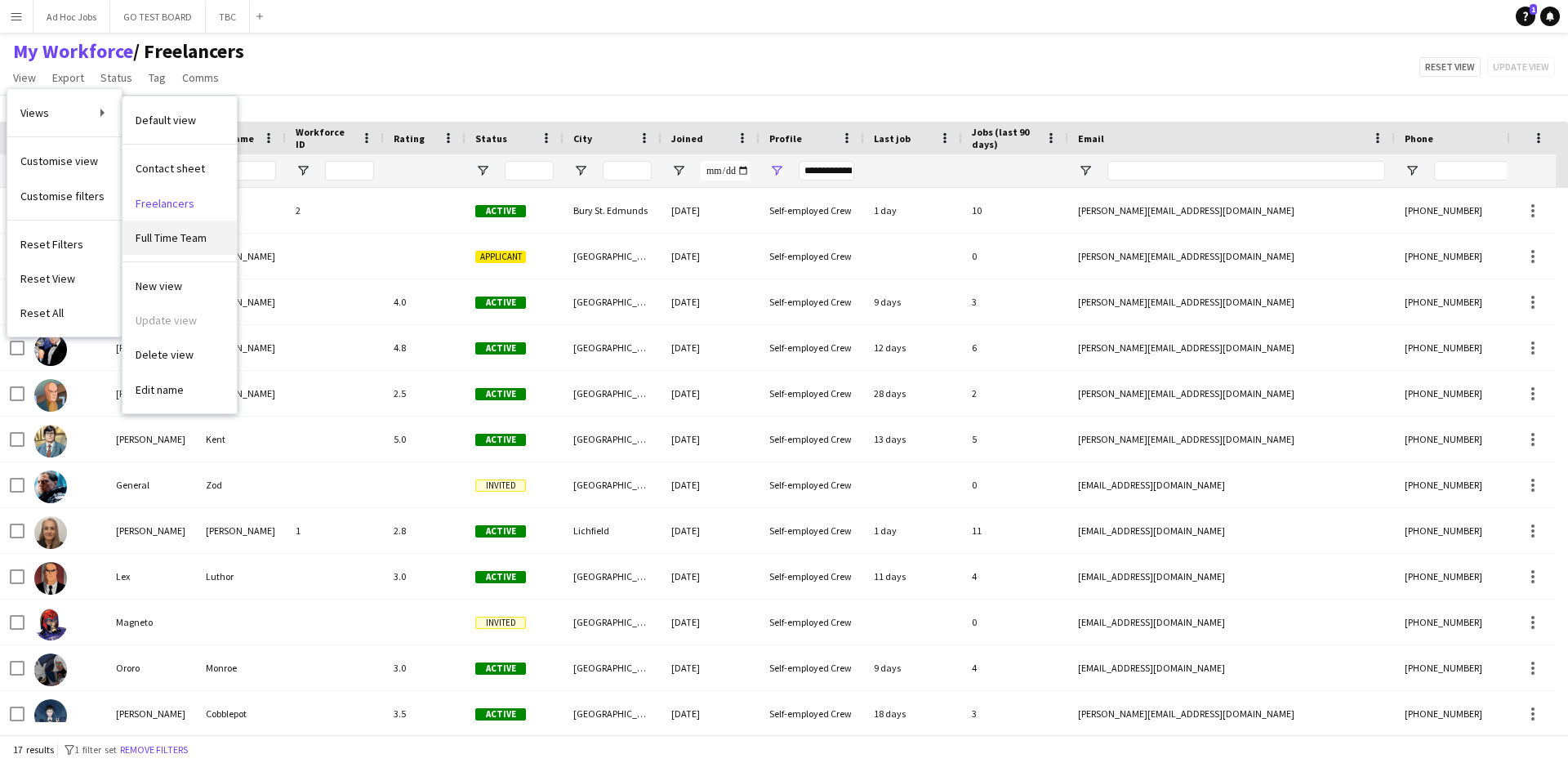
click at [165, 243] on span "Full Time Team" at bounding box center [171, 237] width 71 height 15
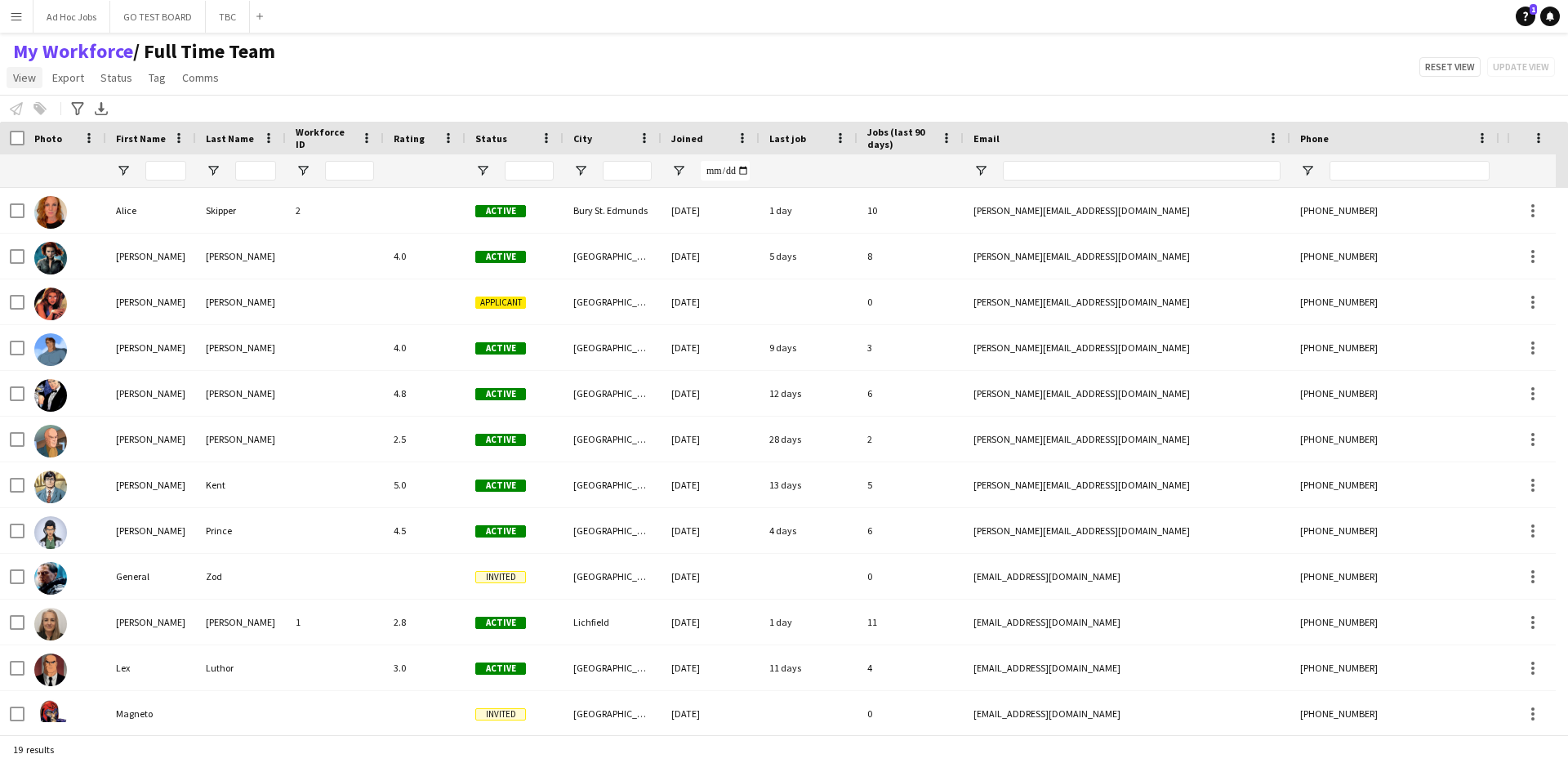
click at [25, 76] on span "View" at bounding box center [24, 77] width 23 height 15
click at [716, 29] on app-navbar "Menu Boards Boards Boards All jobs Status Workforce Workforce My Workforce Recr…" at bounding box center [784, 16] width 1568 height 33
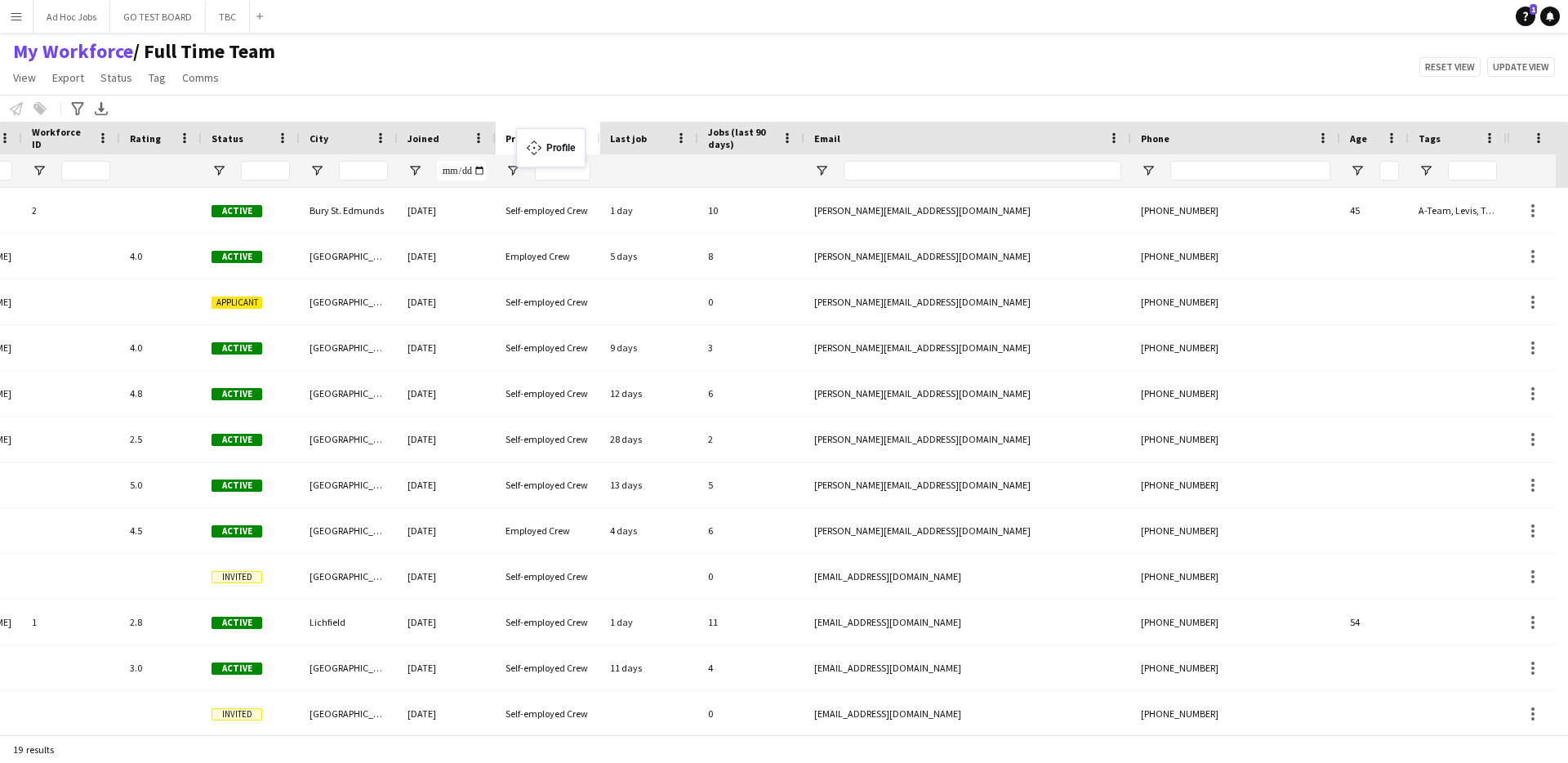
drag, startPoint x: 1282, startPoint y: 138, endPoint x: 524, endPoint y: 138, distance: 758.0
click at [509, 172] on span "Open Filter Menu" at bounding box center [513, 171] width 15 height 15
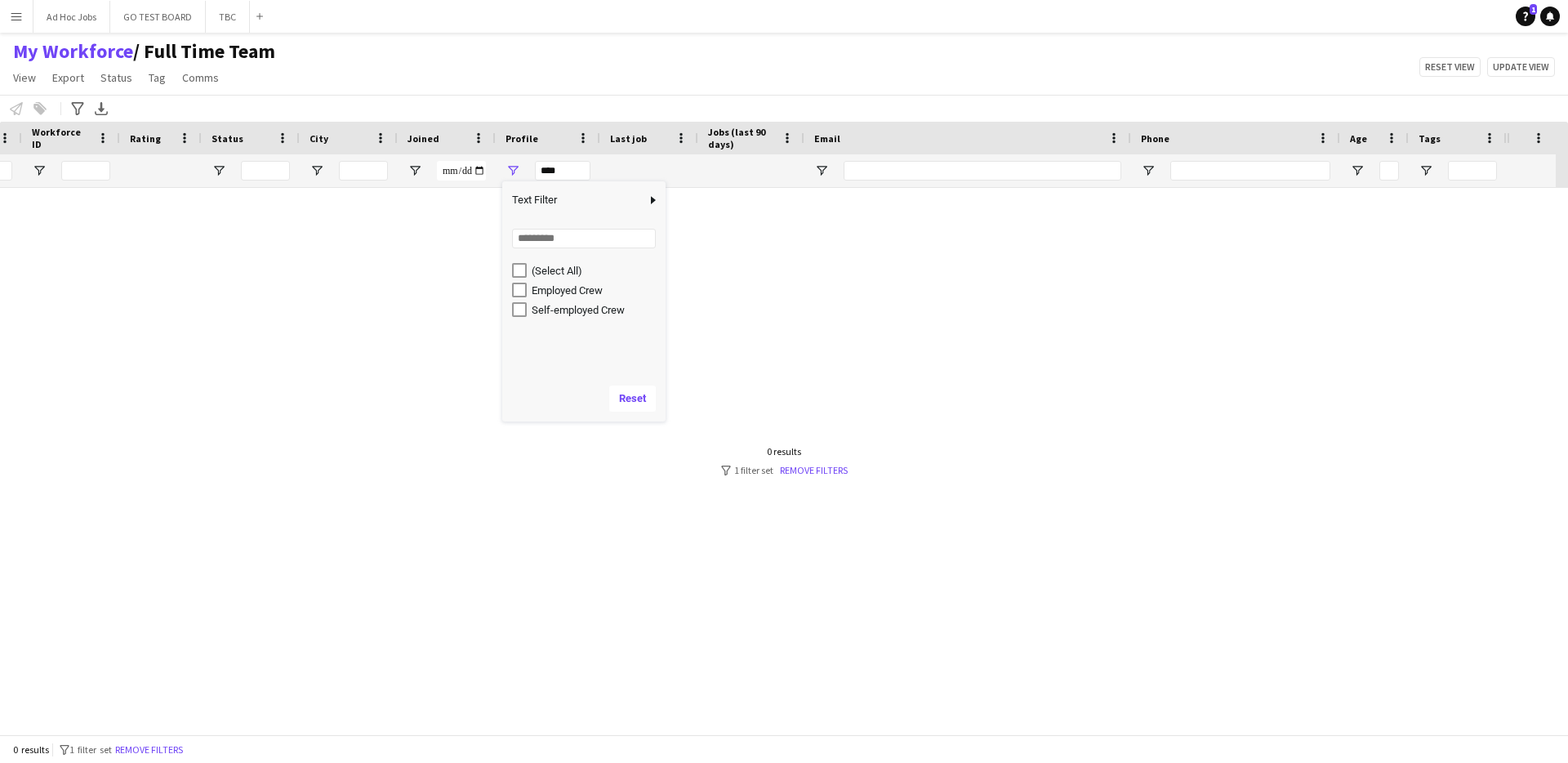
scroll to position [0, 252]
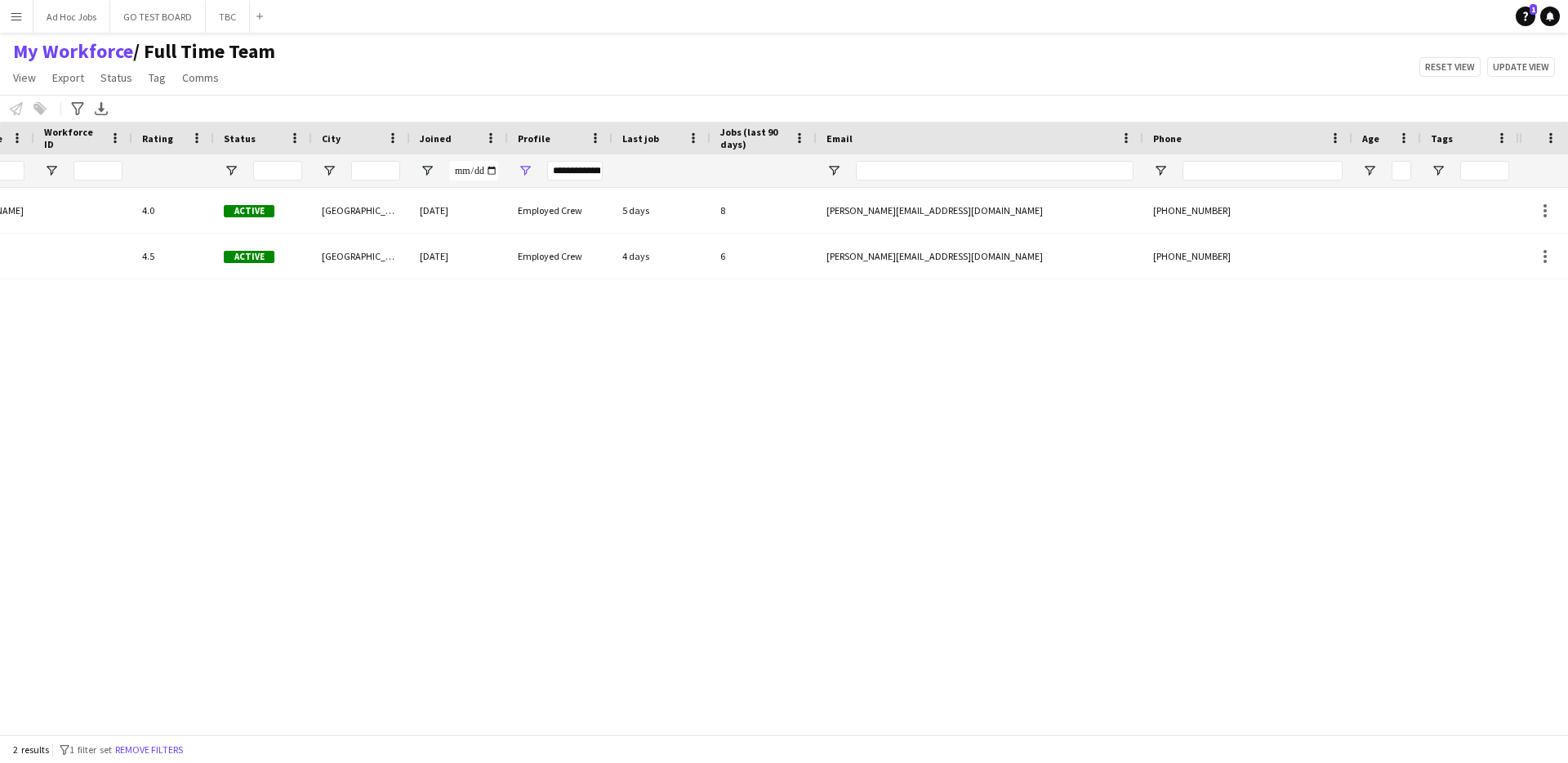
click at [983, 518] on div "[PERSON_NAME] 4.0 Active [GEOGRAPHIC_DATA] [DATE] Employed Crew 5 days 8 [PERSO…" at bounding box center [759, 456] width 1519 height 535
click at [1518, 64] on button "Update view" at bounding box center [1521, 67] width 68 height 20
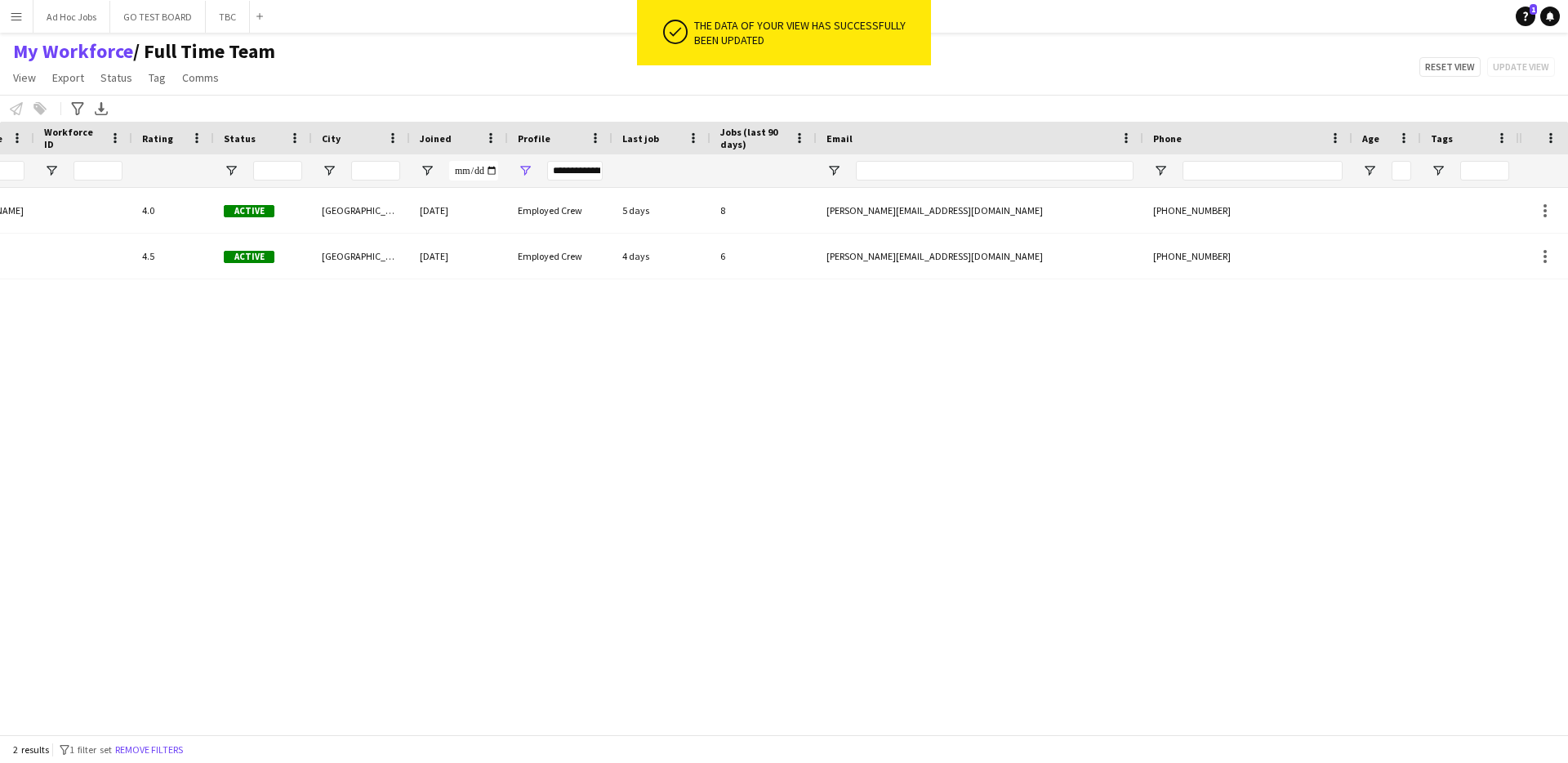
scroll to position [0, 10]
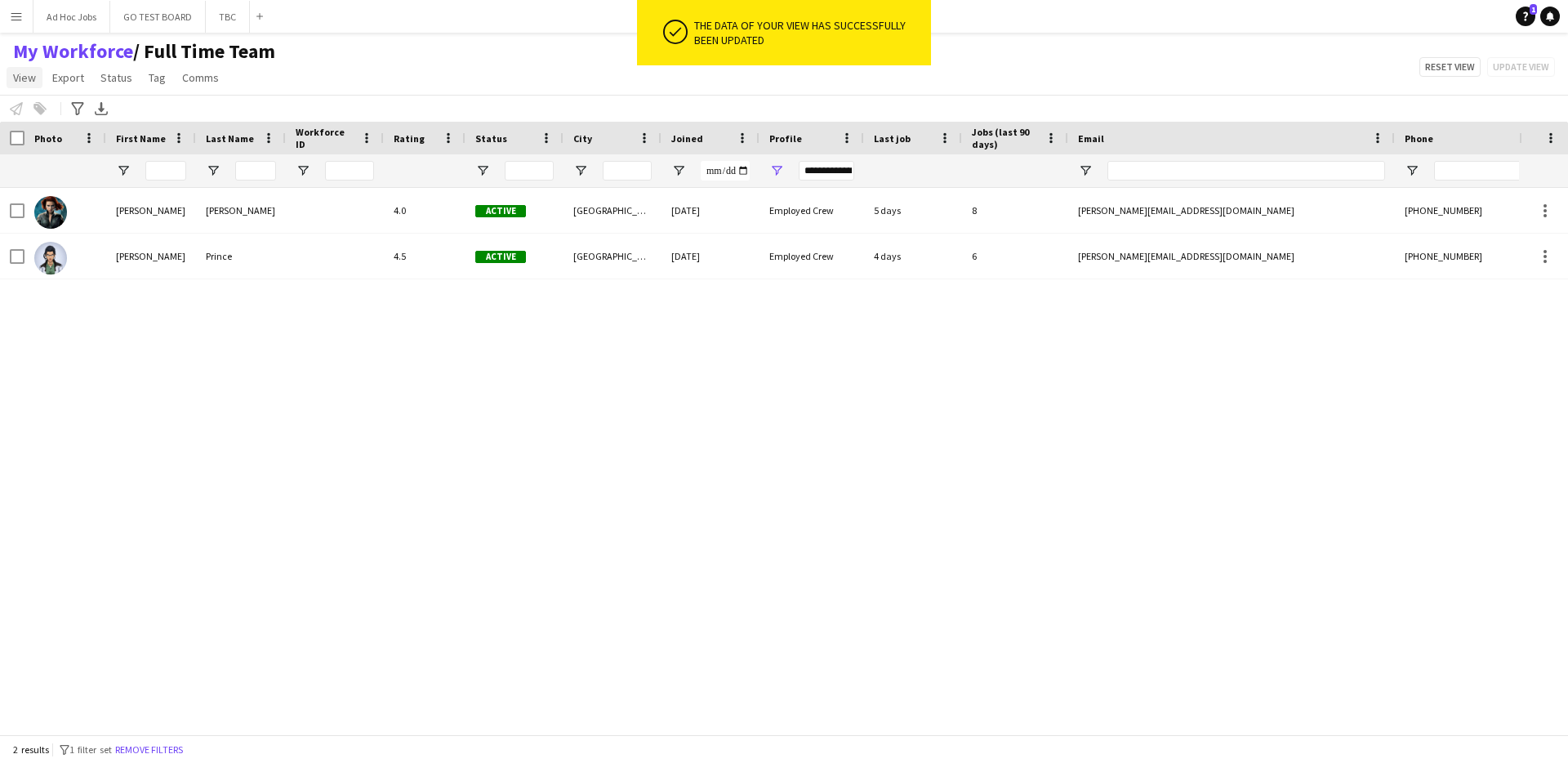
click at [15, 81] on span "View" at bounding box center [24, 77] width 23 height 15
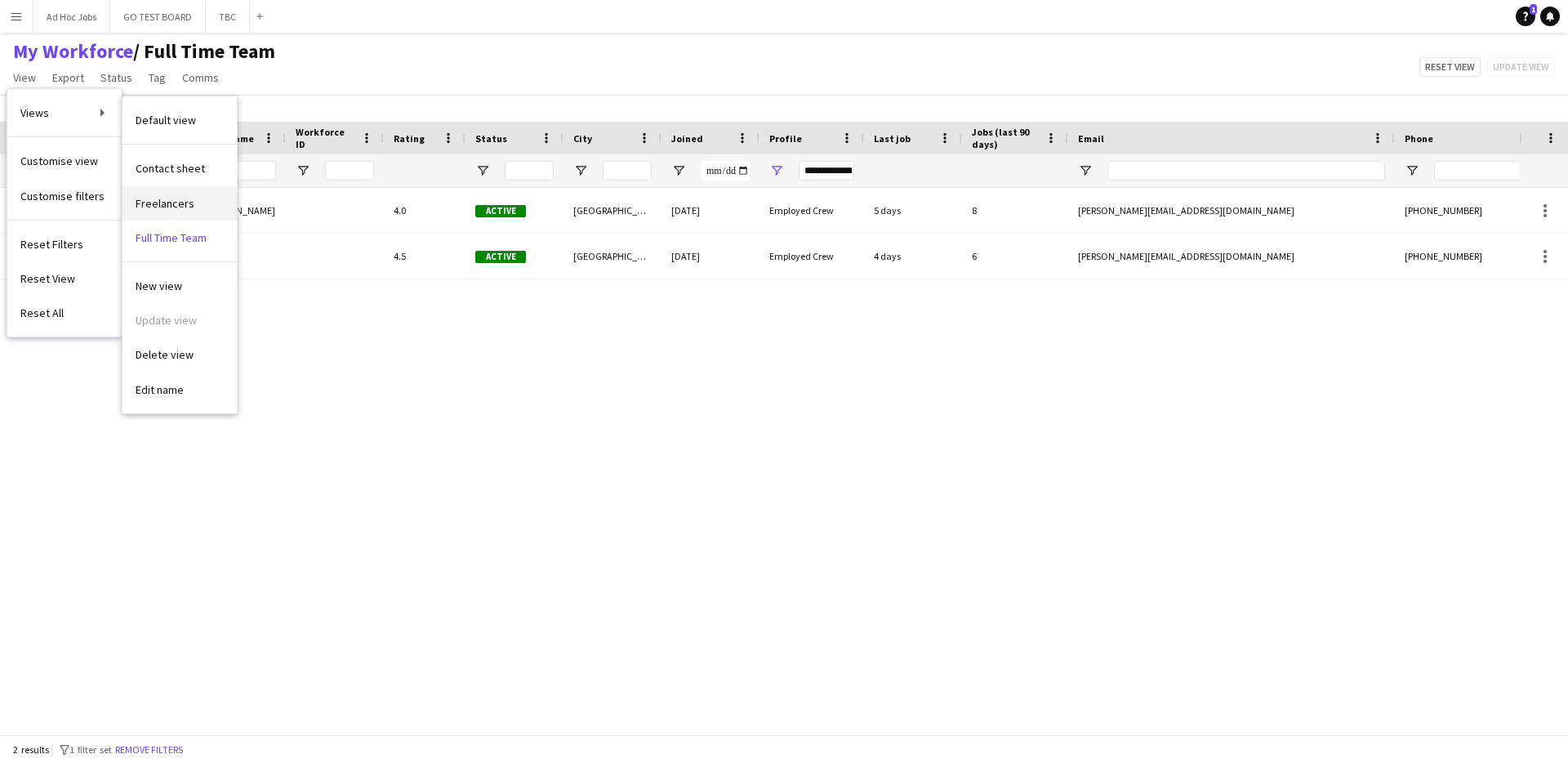
click at [186, 210] on span "Freelancers" at bounding box center [165, 204] width 59 height 15
type input "**********"
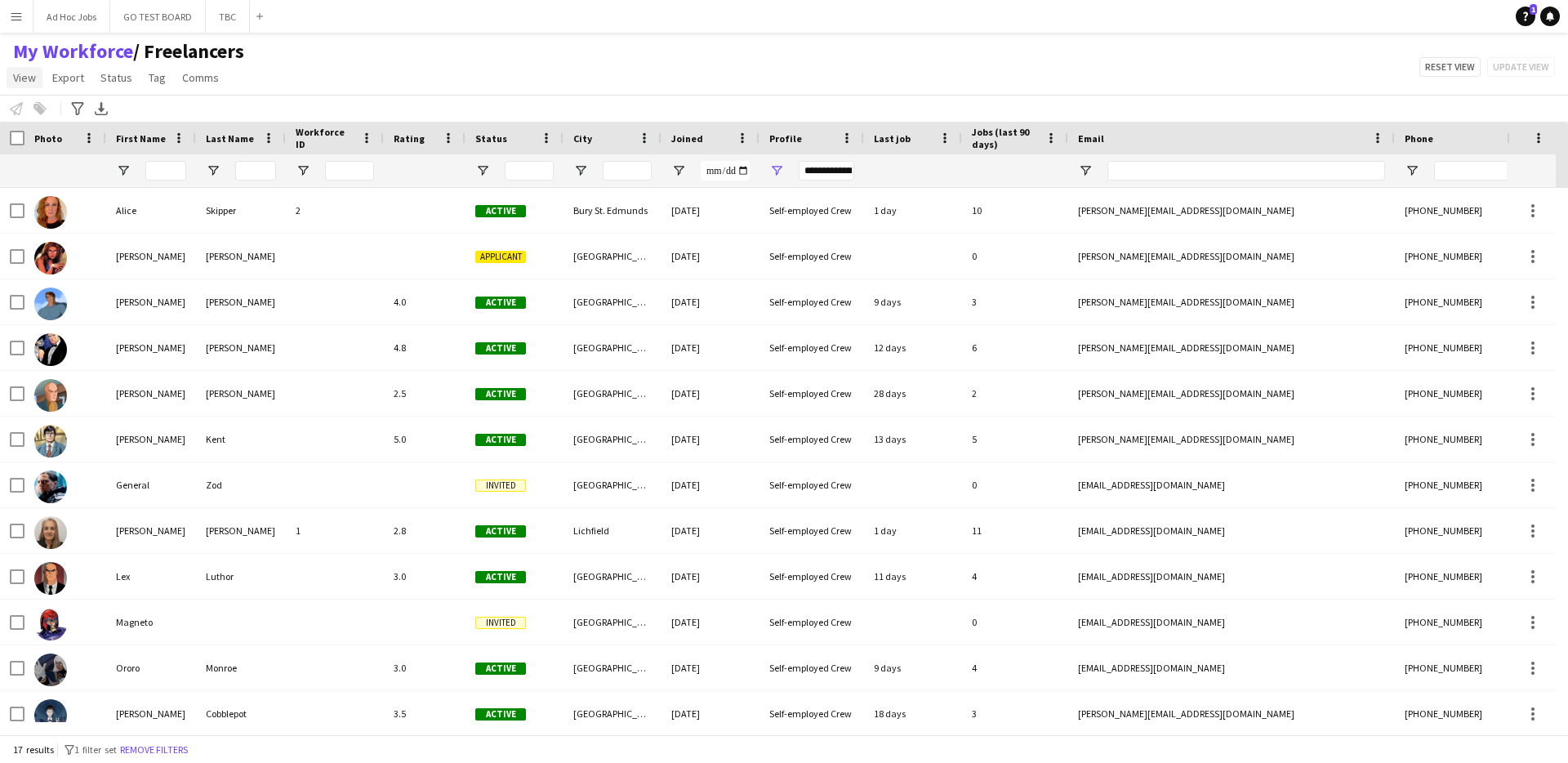
click at [25, 79] on span "View" at bounding box center [24, 77] width 23 height 15
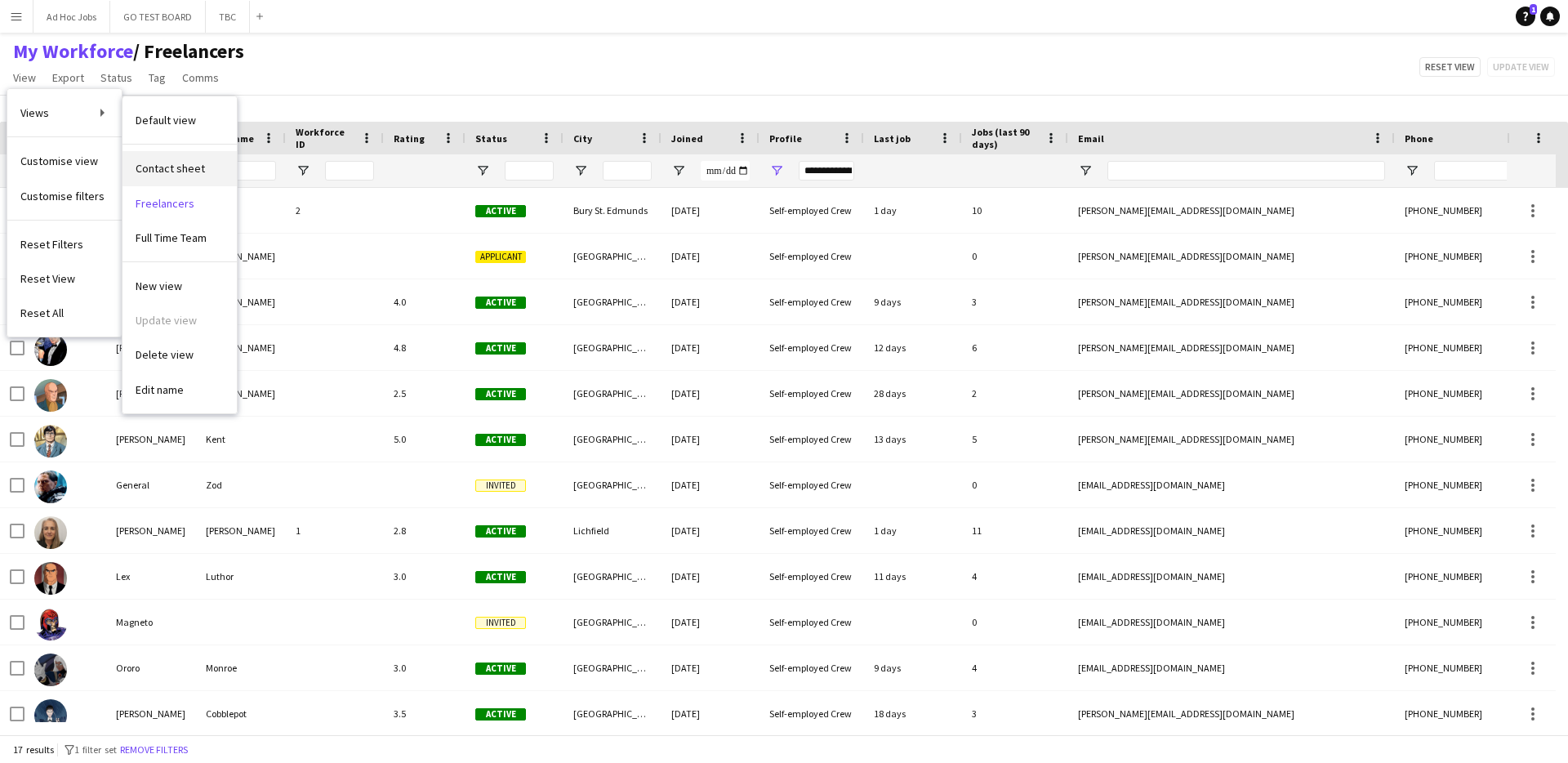
click at [176, 165] on span "Contact sheet" at bounding box center [170, 168] width 69 height 15
type input "**********"
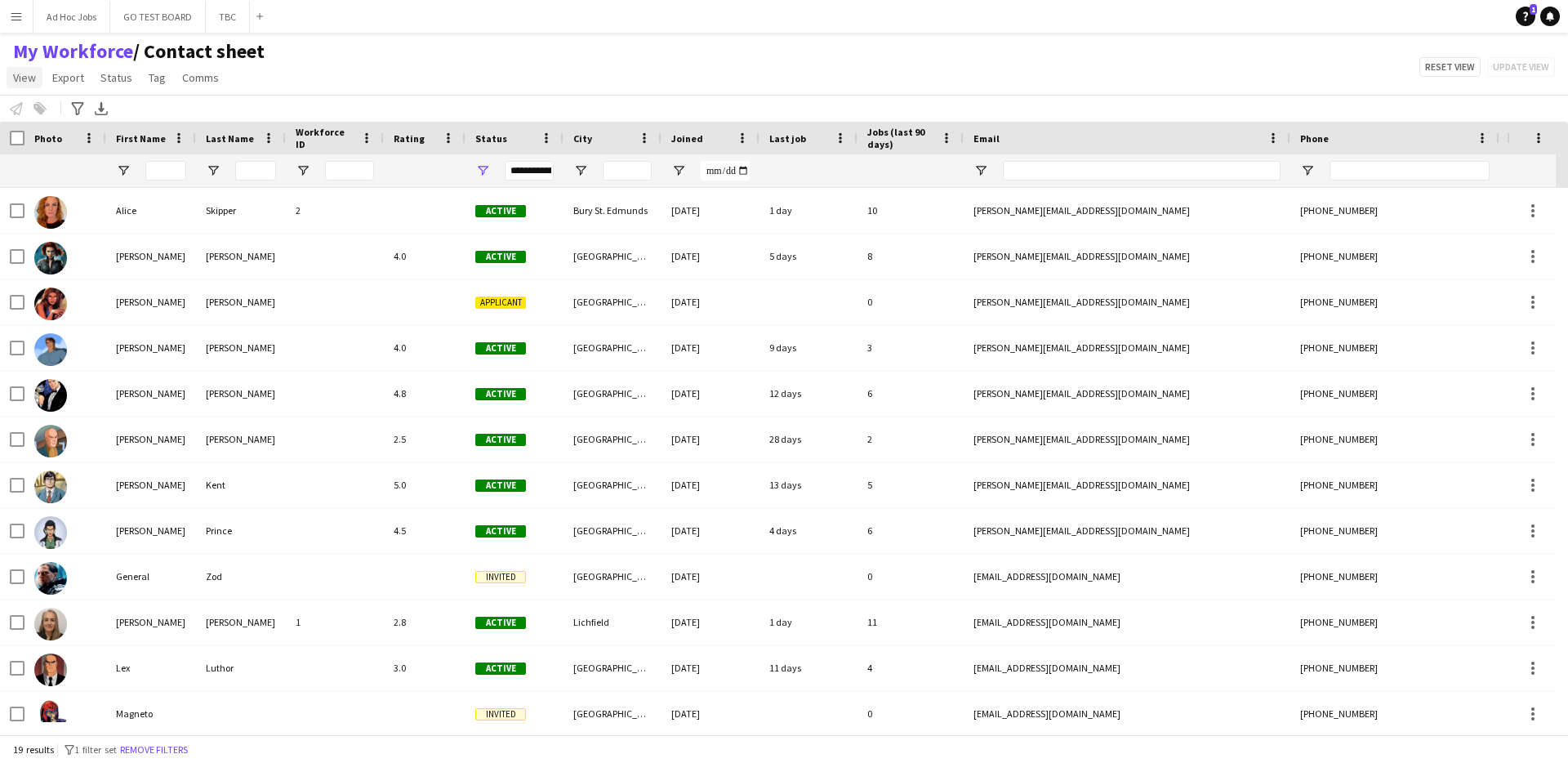
click at [21, 80] on span "View" at bounding box center [24, 77] width 23 height 15
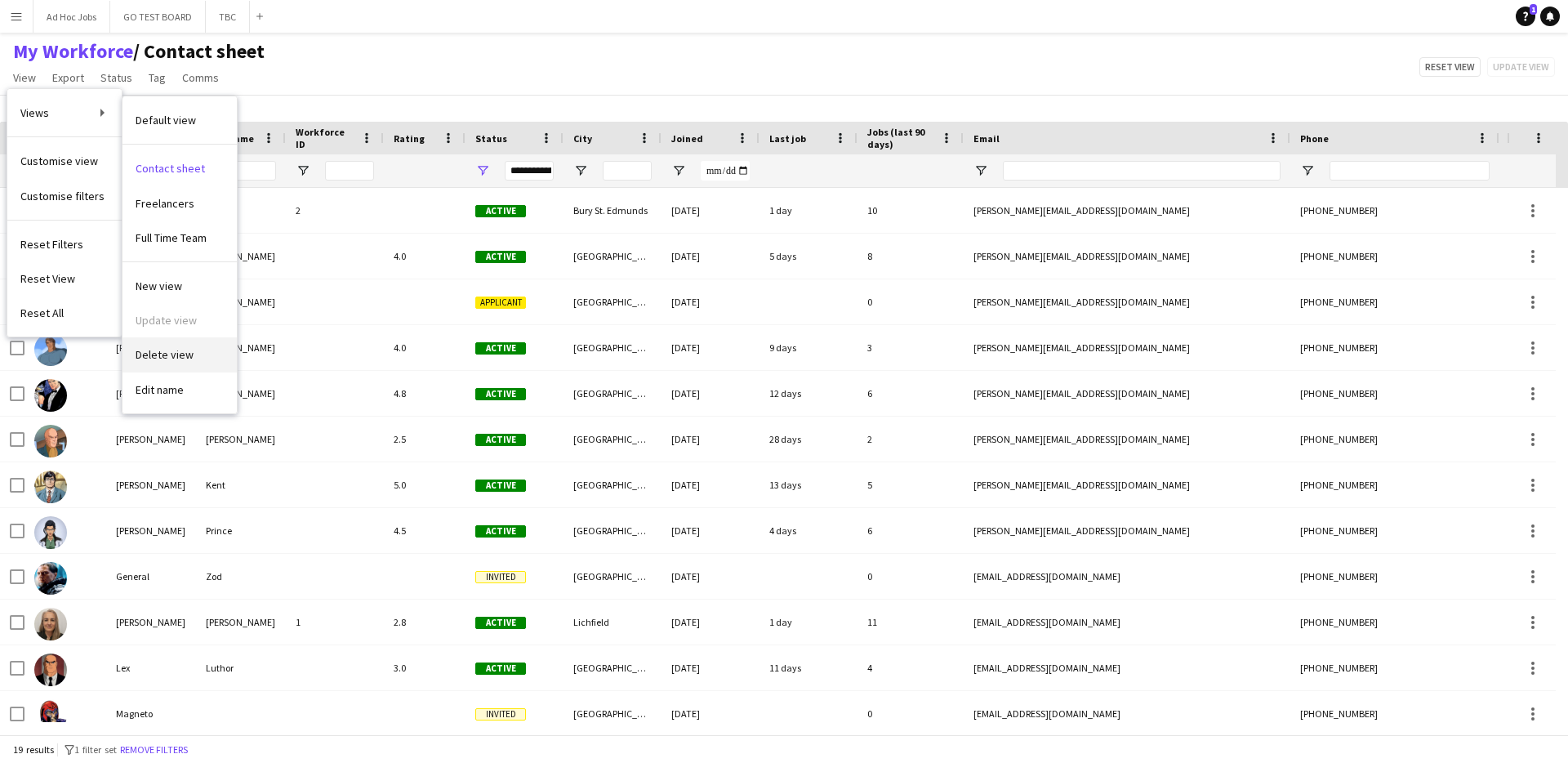
click at [182, 361] on span "Delete view" at bounding box center [165, 355] width 58 height 15
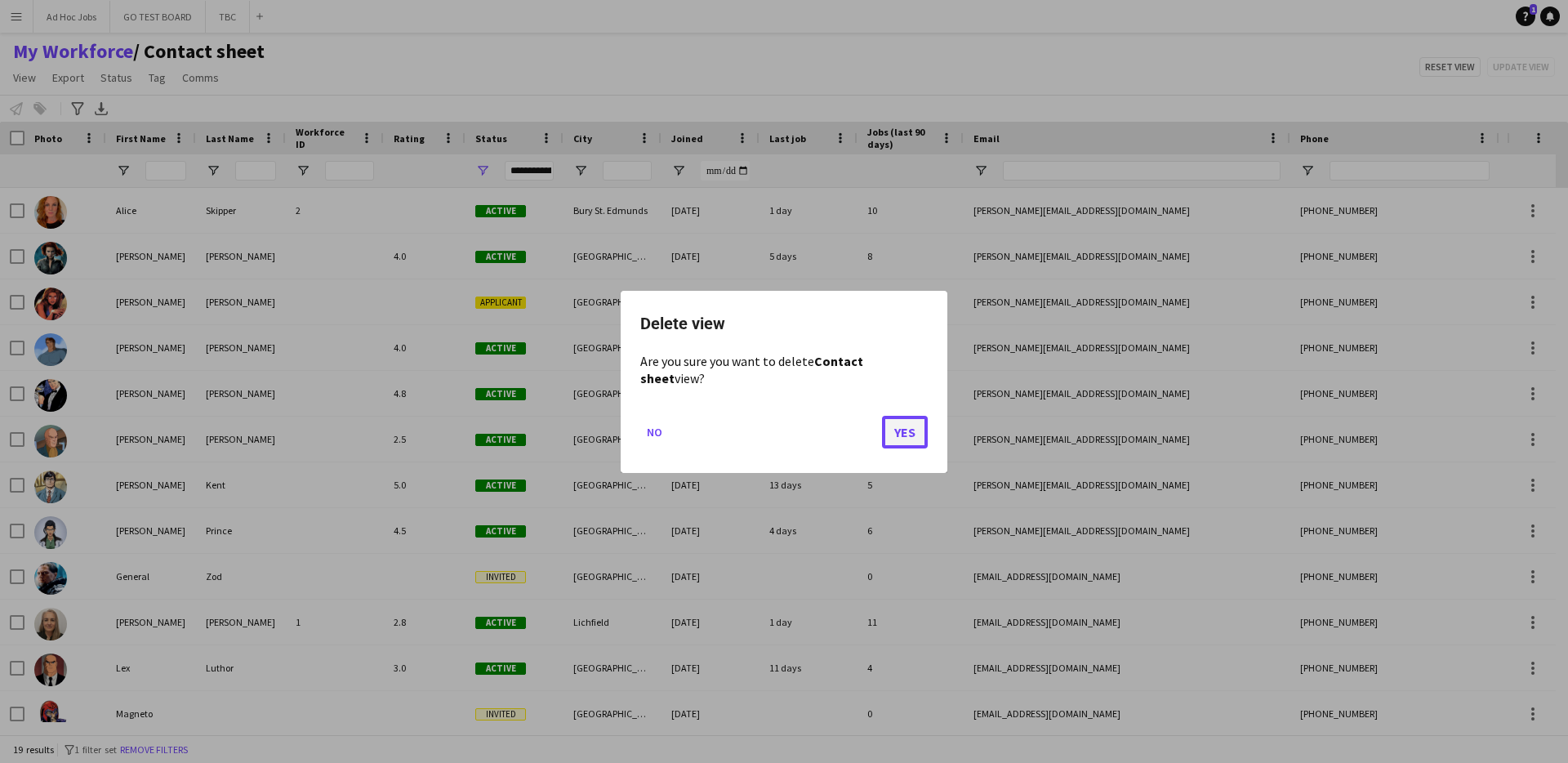
click at [908, 427] on button "Yes" at bounding box center [904, 431] width 45 height 33
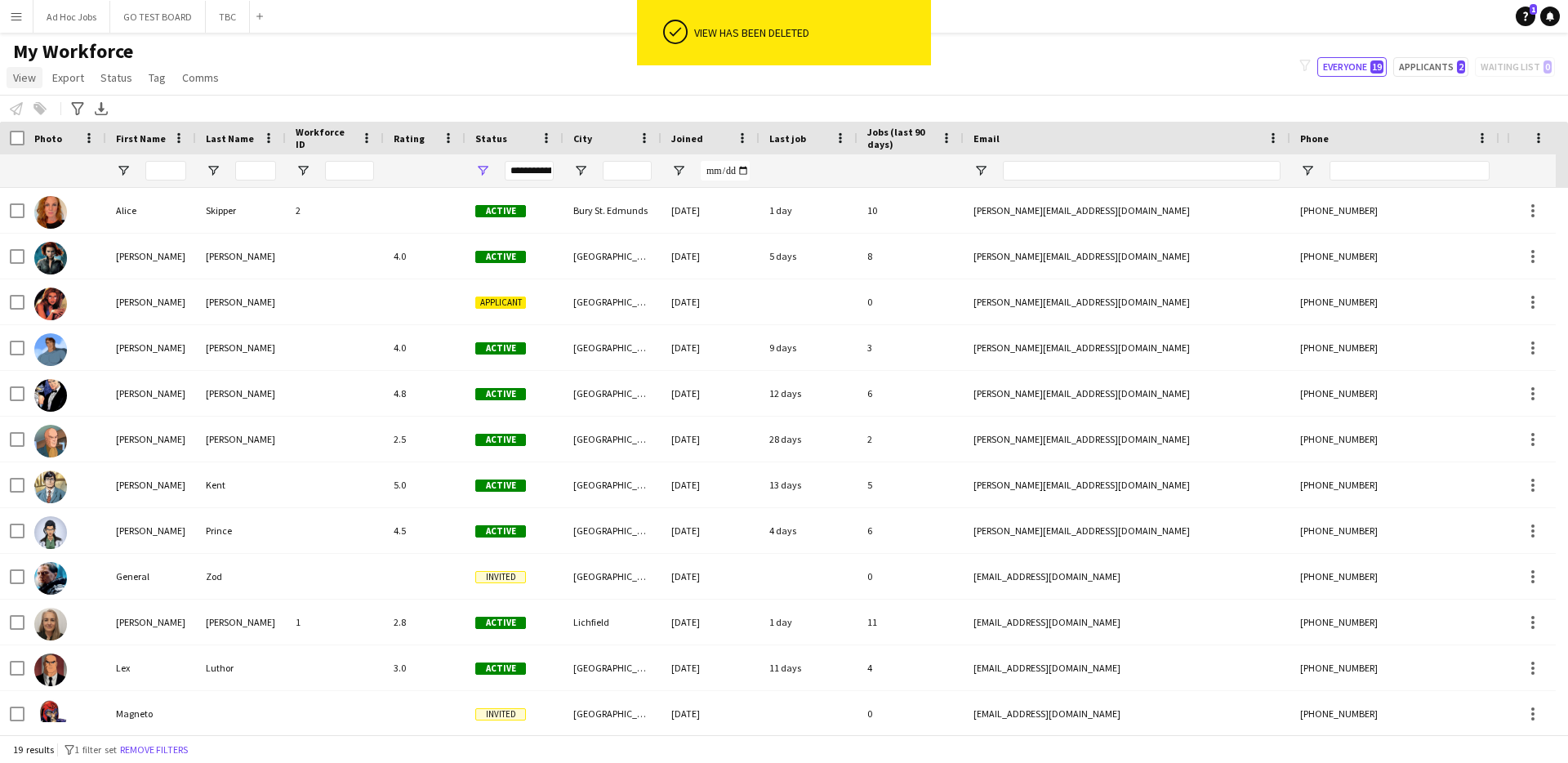
click at [19, 83] on span "View" at bounding box center [24, 77] width 23 height 15
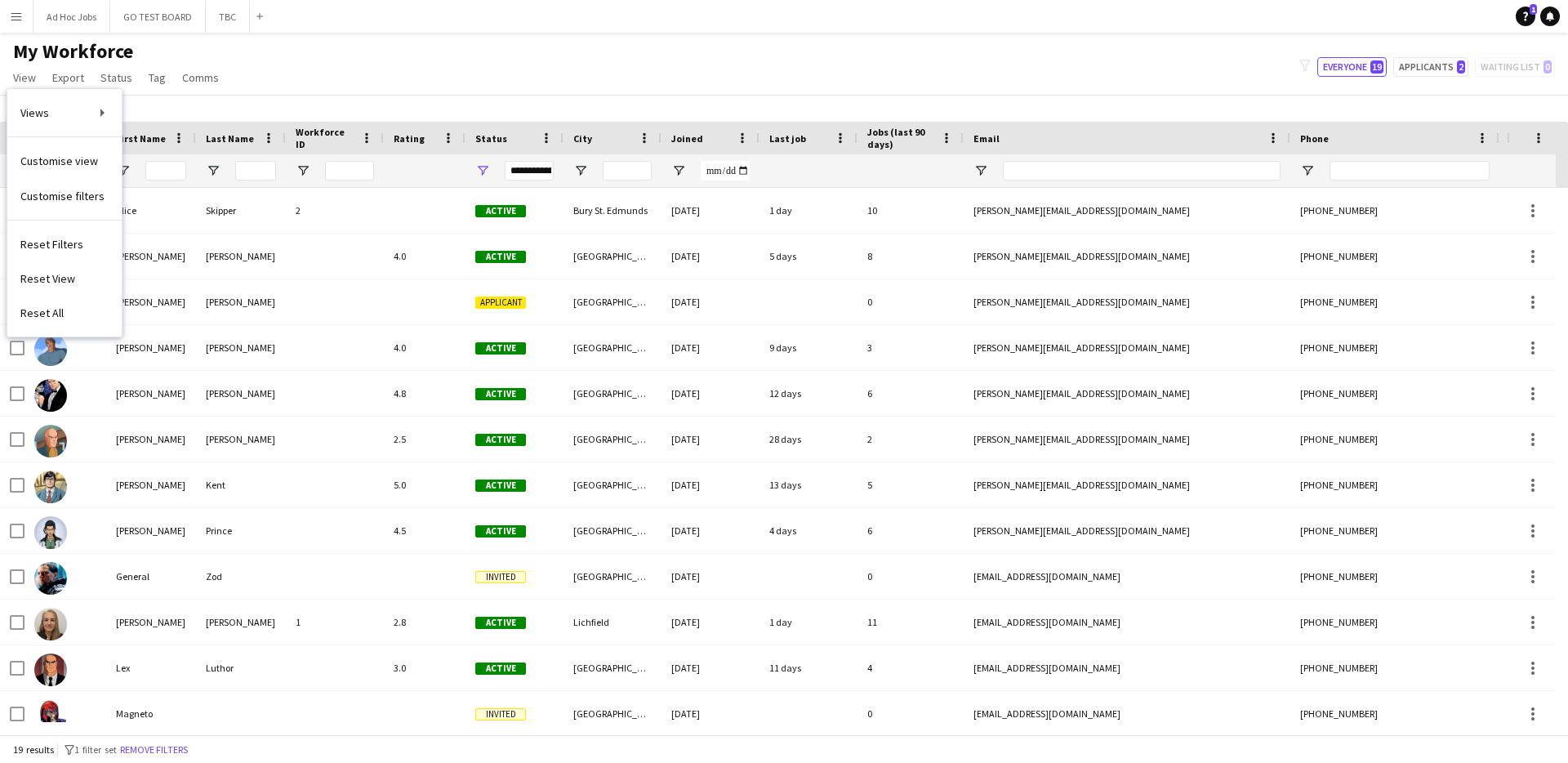
click at [330, 60] on div "My Workforce View Views Default view Freelancers Full Time Team New view Update…" at bounding box center [784, 66] width 1568 height 55
click at [18, 81] on span "View" at bounding box center [24, 77] width 23 height 15
click at [173, 173] on span "Freelancers" at bounding box center [165, 168] width 59 height 15
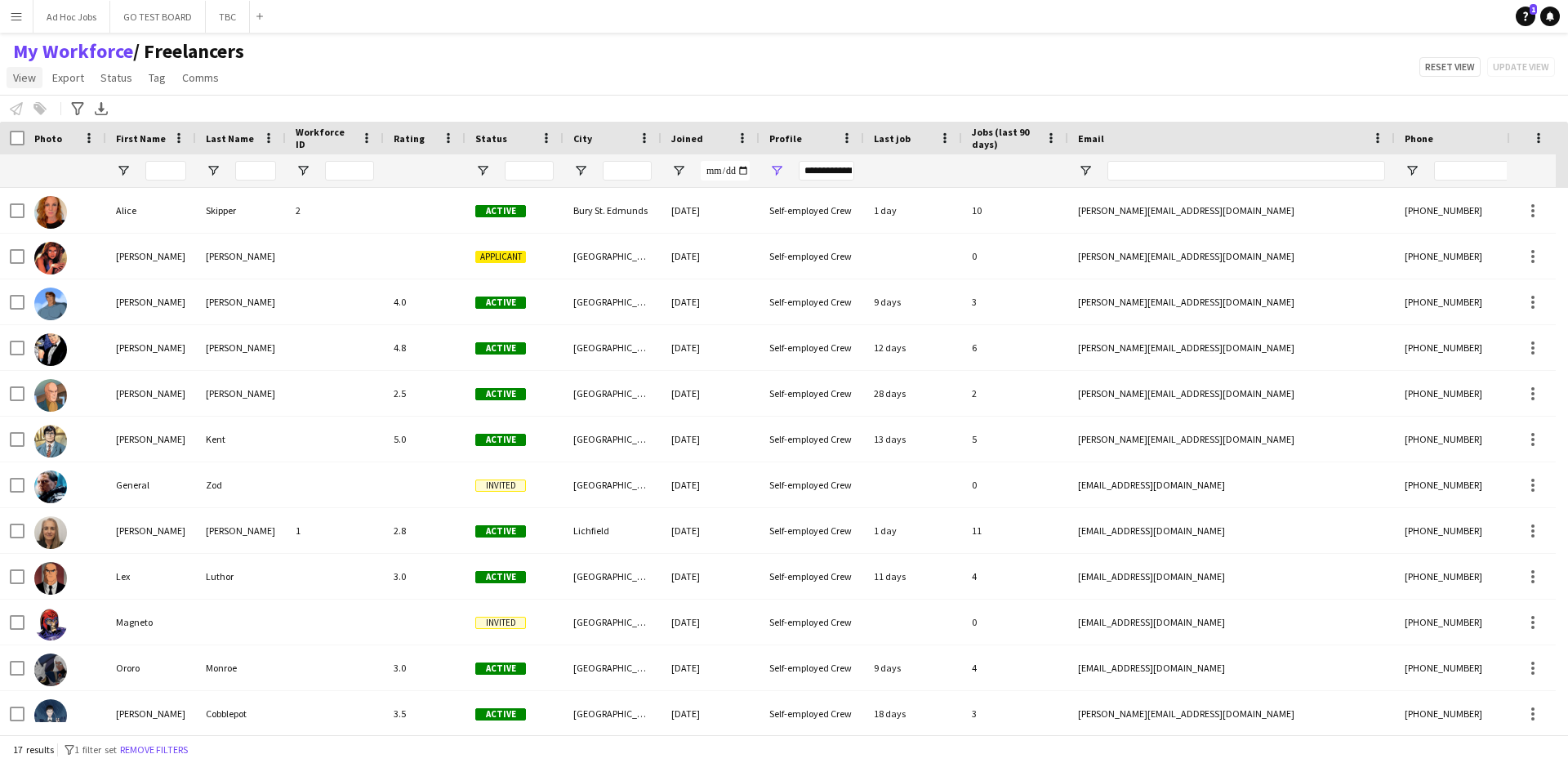
click at [34, 76] on span "View" at bounding box center [24, 77] width 23 height 15
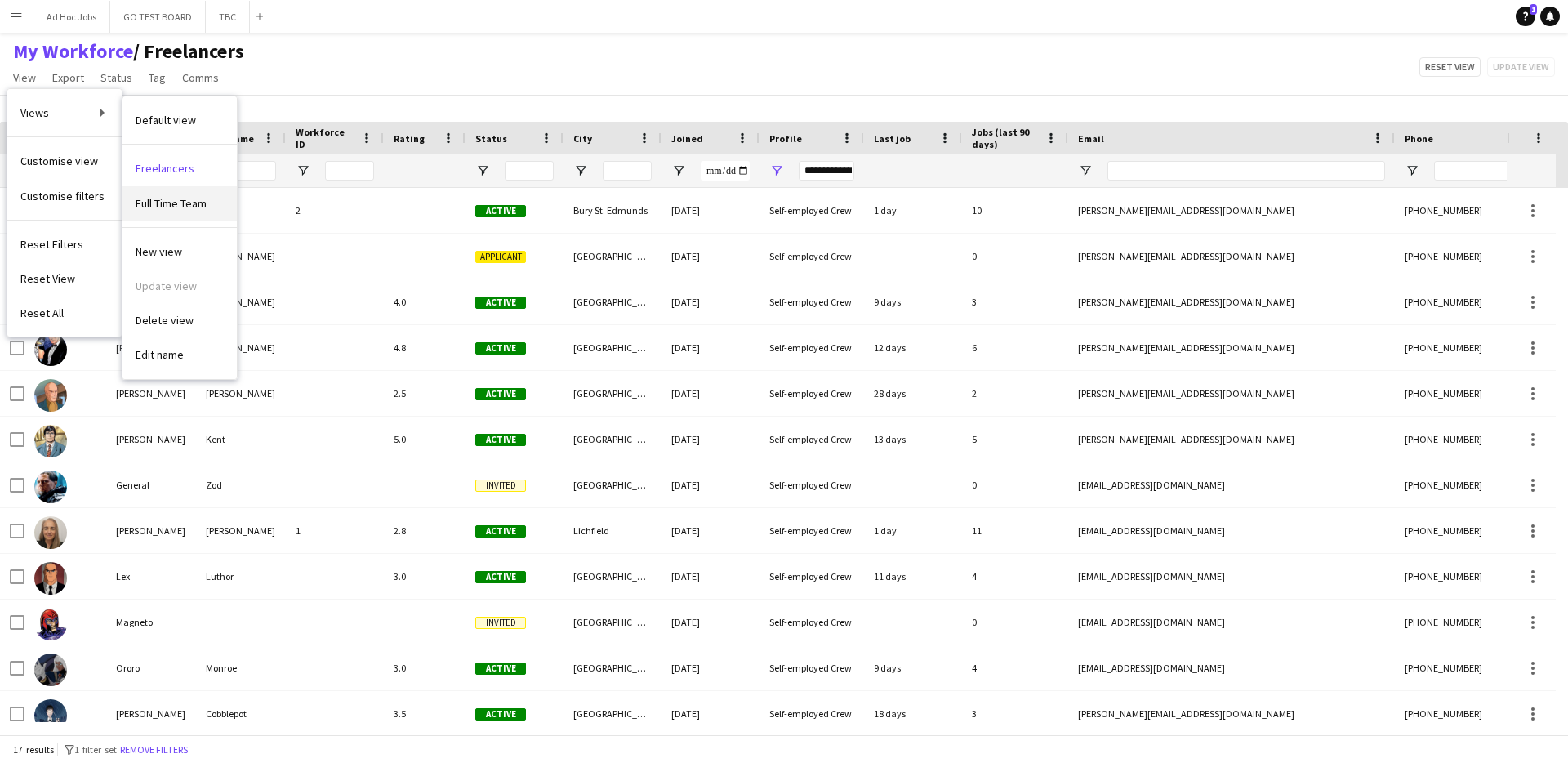
click at [163, 205] on span "Full Time Team" at bounding box center [171, 204] width 71 height 15
type input "**********"
